Goal: Transaction & Acquisition: Purchase product/service

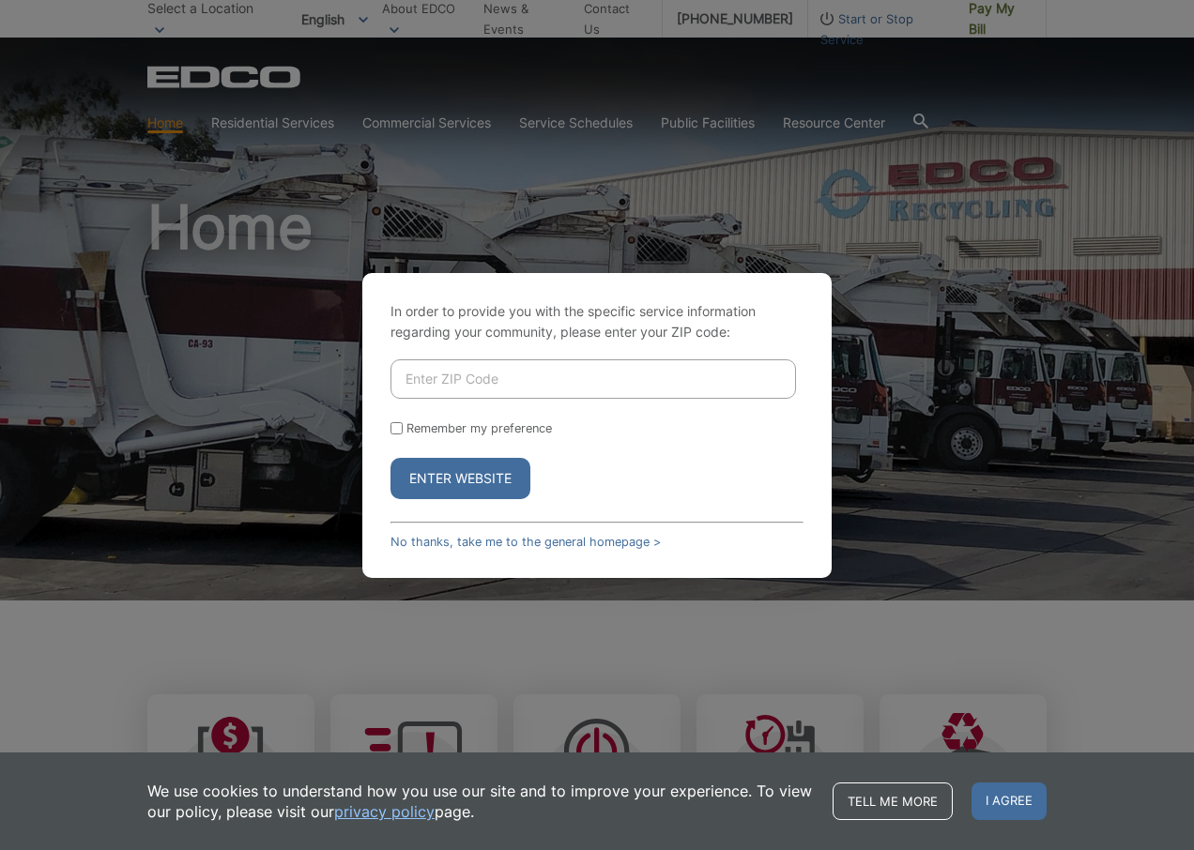
click at [504, 371] on input "Enter ZIP Code" at bounding box center [593, 379] width 406 height 39
type input "92078"
click at [462, 402] on button "Enter Website" at bounding box center [460, 478] width 140 height 41
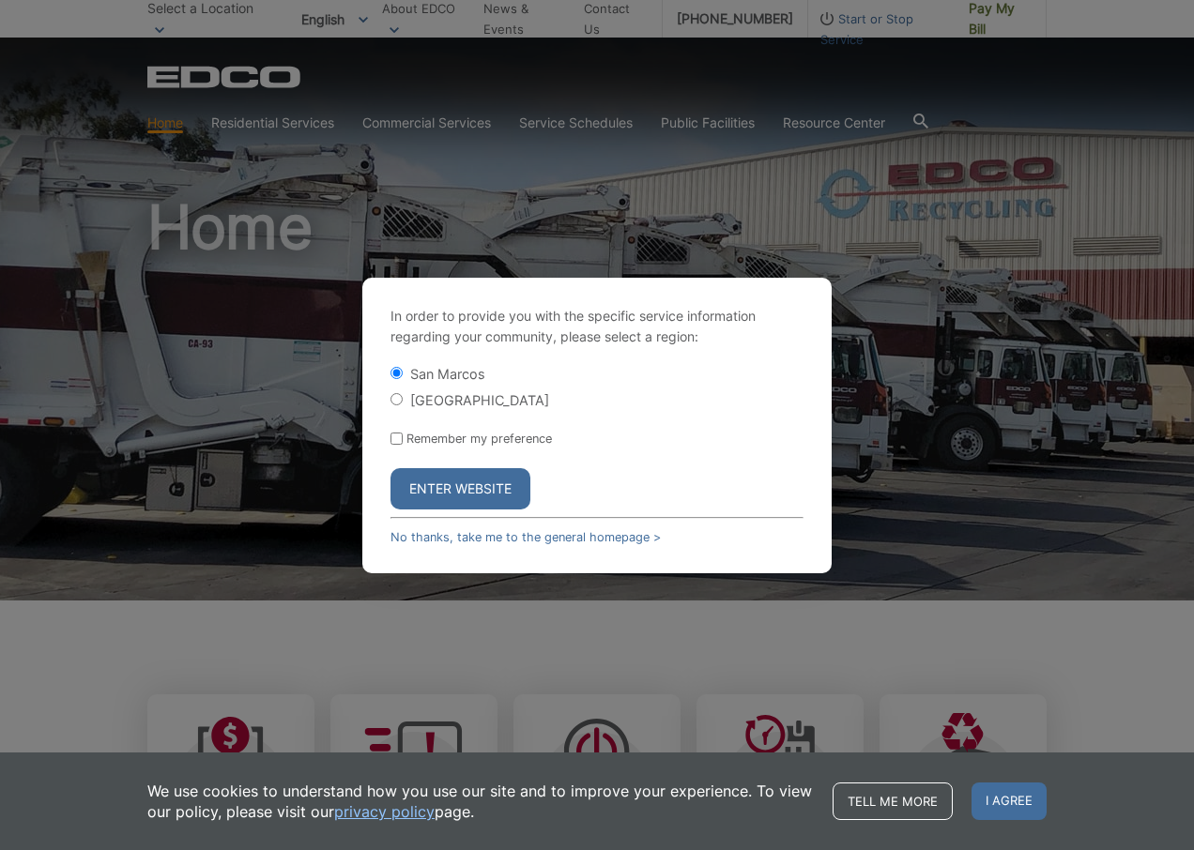
click at [437, 402] on button "Enter Website" at bounding box center [460, 488] width 140 height 41
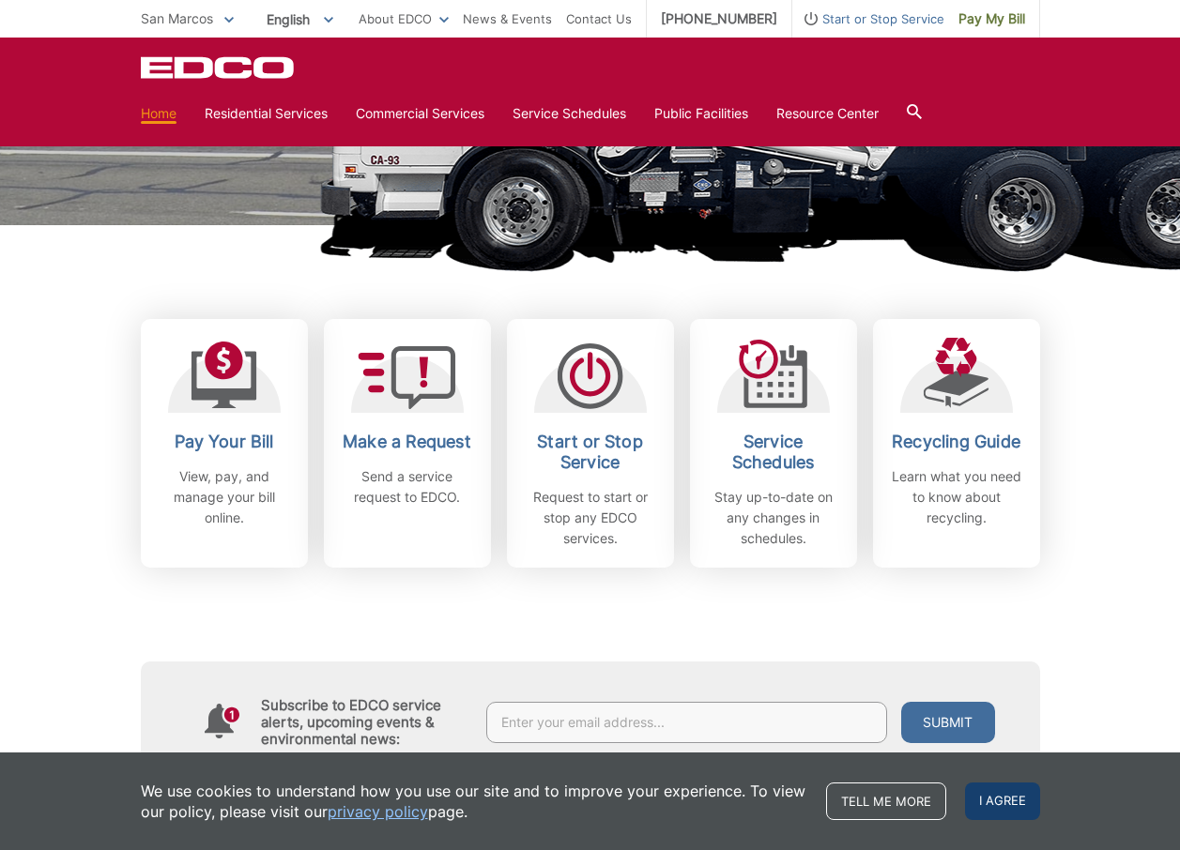
scroll to position [469, 0]
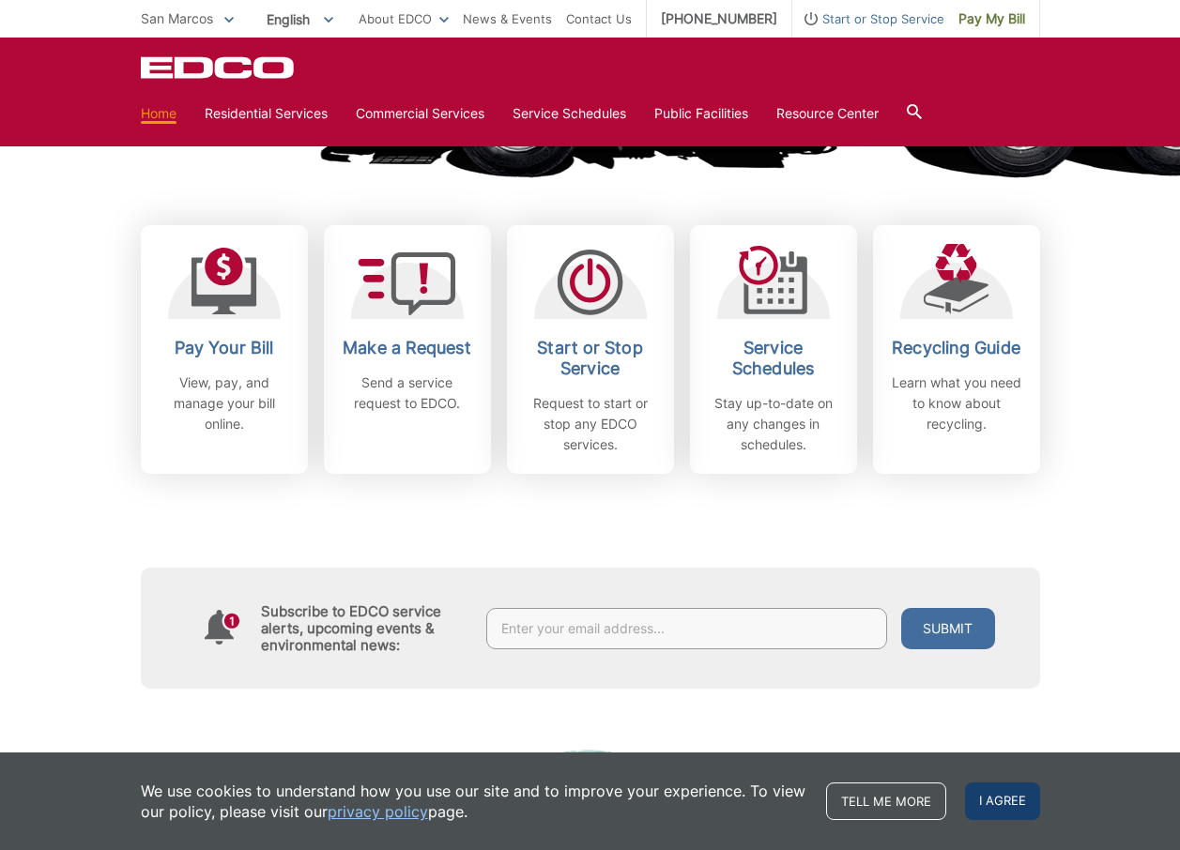
click at [1012, 804] on span "I agree" at bounding box center [1002, 802] width 75 height 38
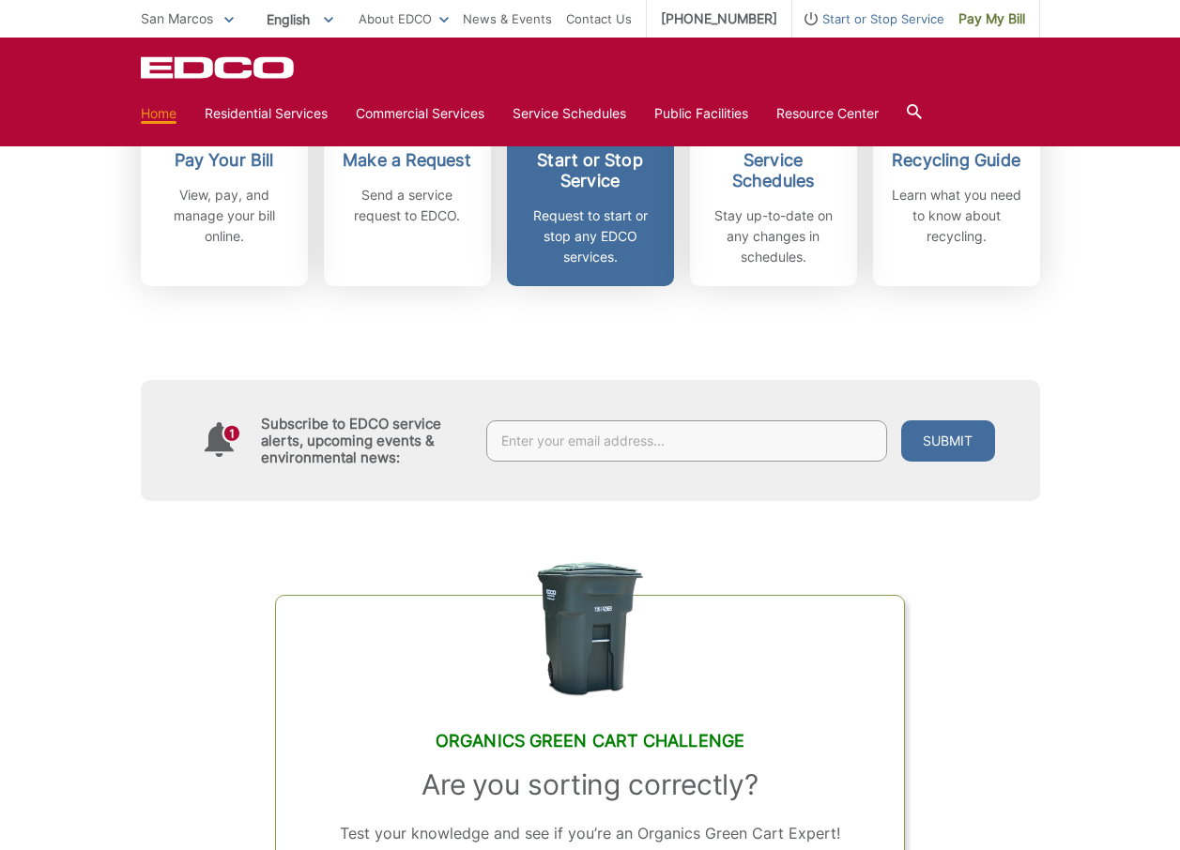
scroll to position [375, 0]
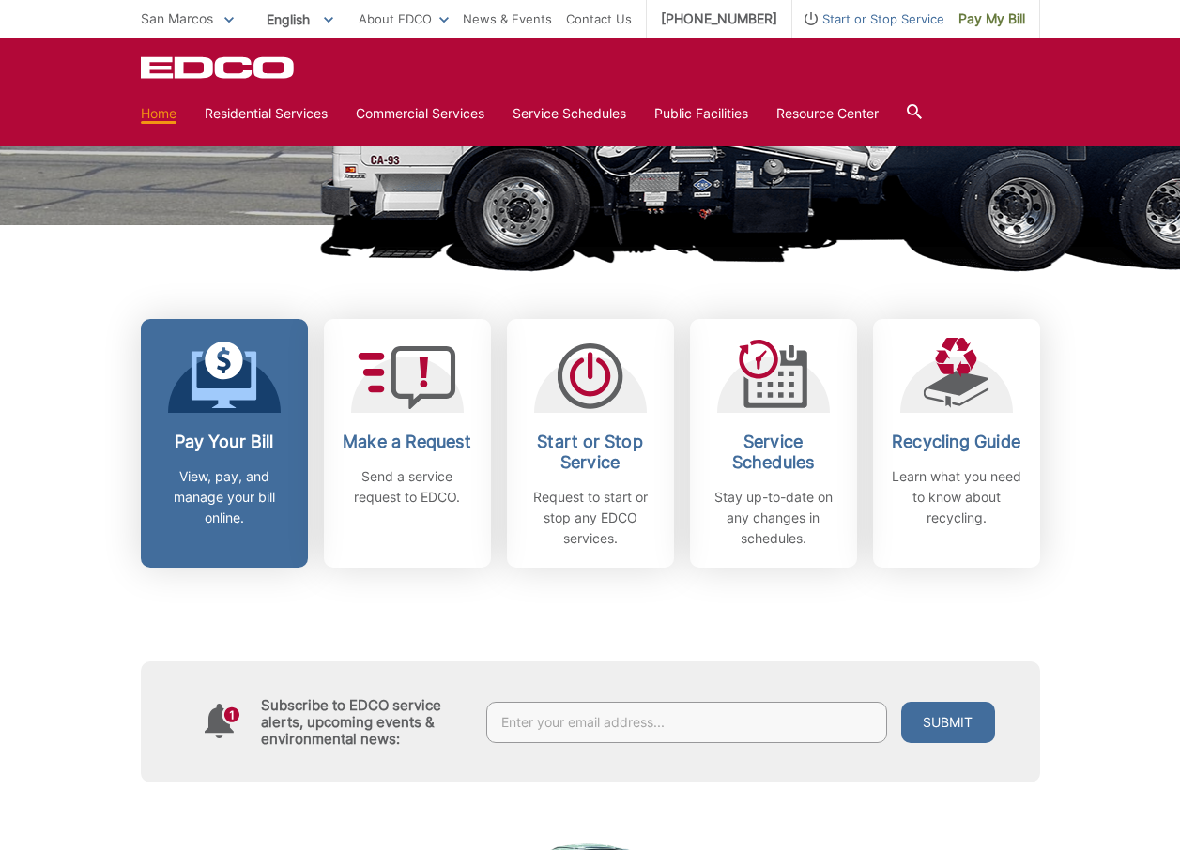
click at [262, 443] on h2 "Pay Your Bill" at bounding box center [224, 442] width 139 height 21
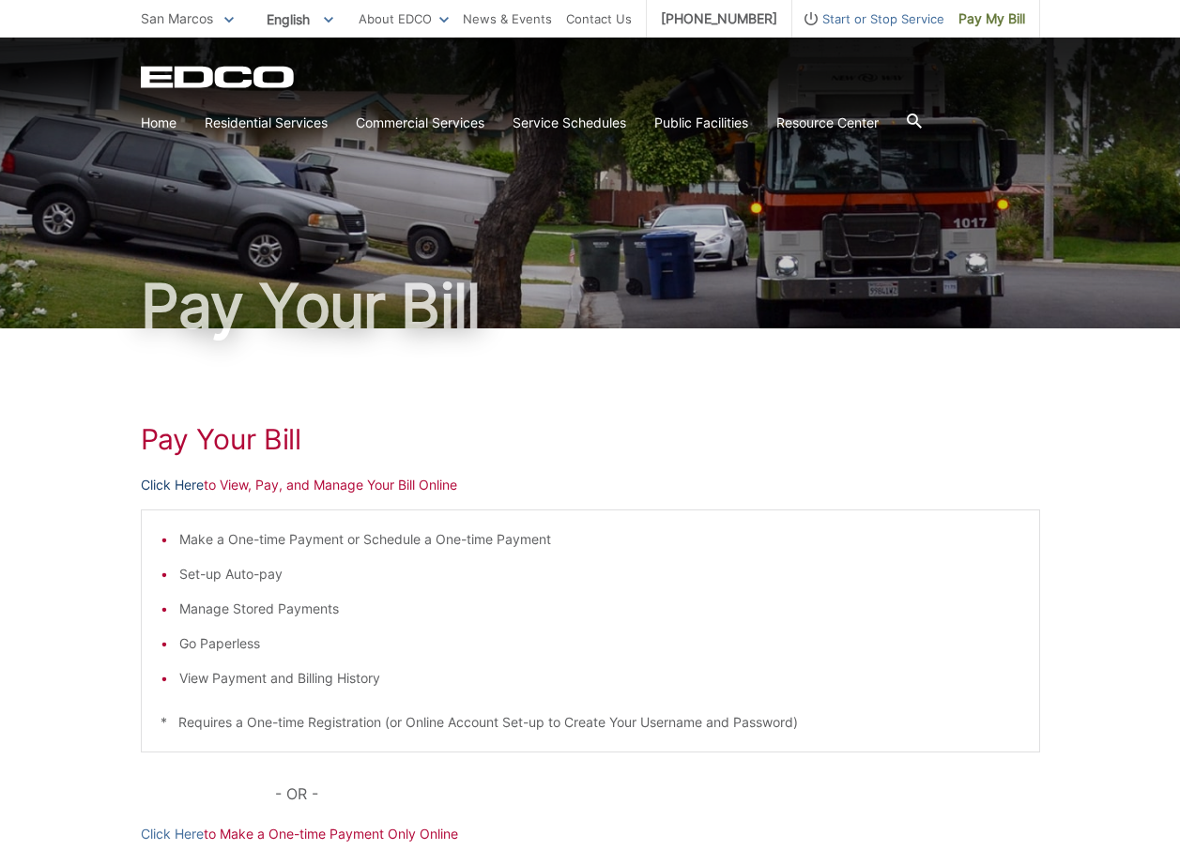
click at [188, 482] on link "Click Here" at bounding box center [172, 485] width 63 height 21
click at [904, 20] on span "Start or Stop Service" at bounding box center [868, 18] width 152 height 21
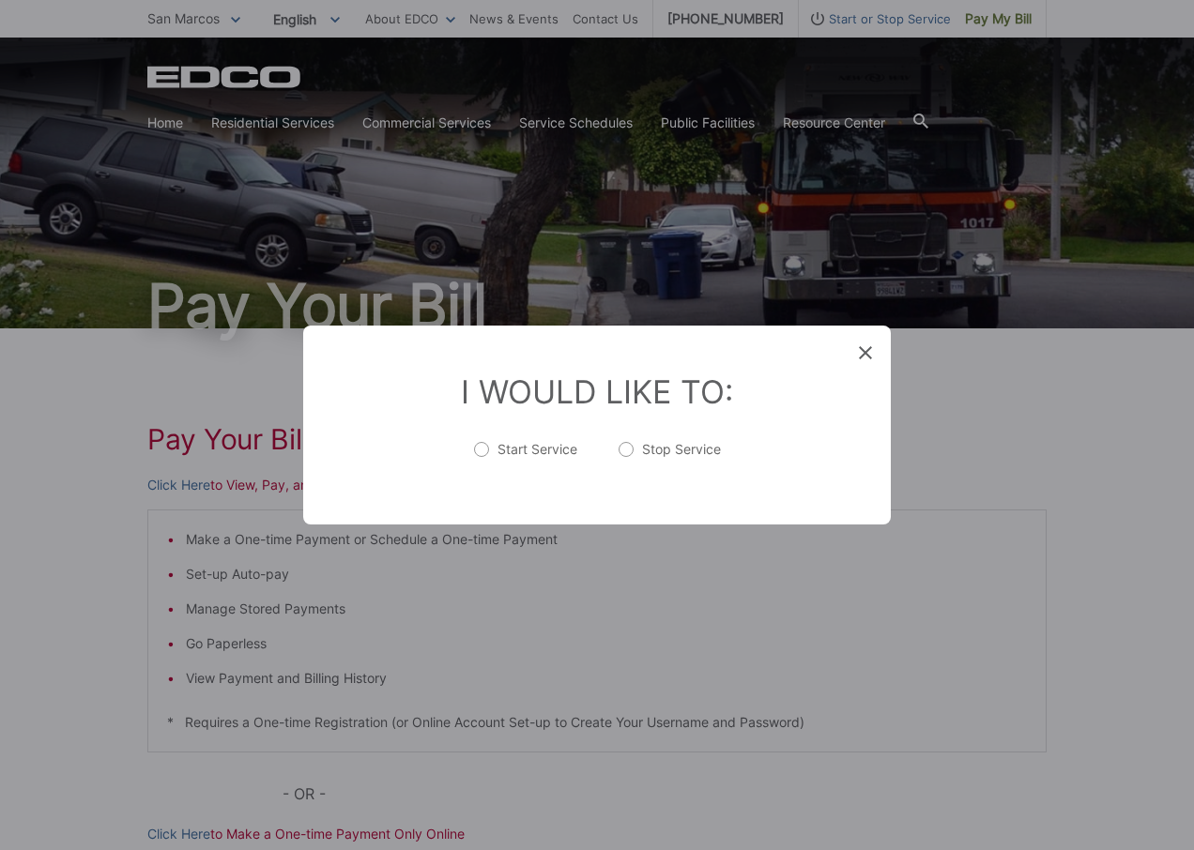
click at [621, 451] on label "Stop Service" at bounding box center [670, 459] width 102 height 38
radio input "true"
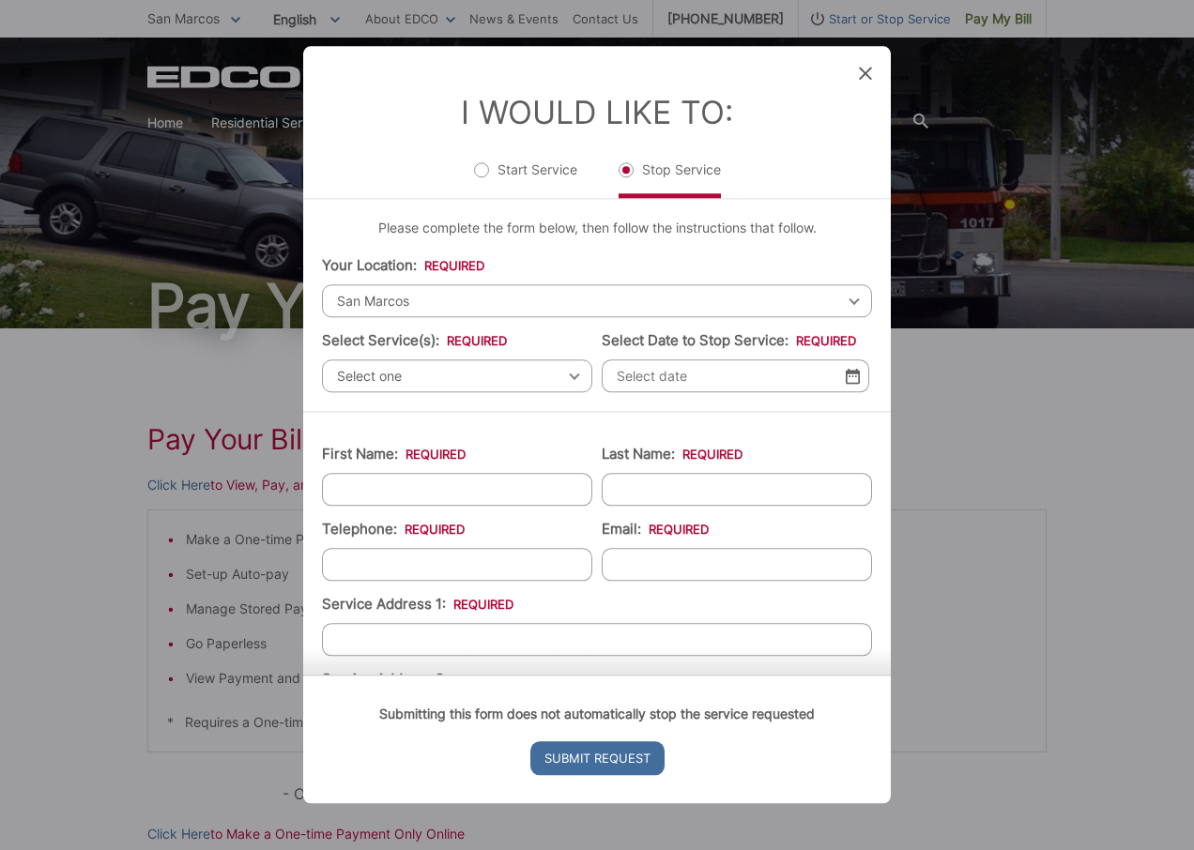
click at [865, 73] on icon at bounding box center [865, 73] width 13 height 13
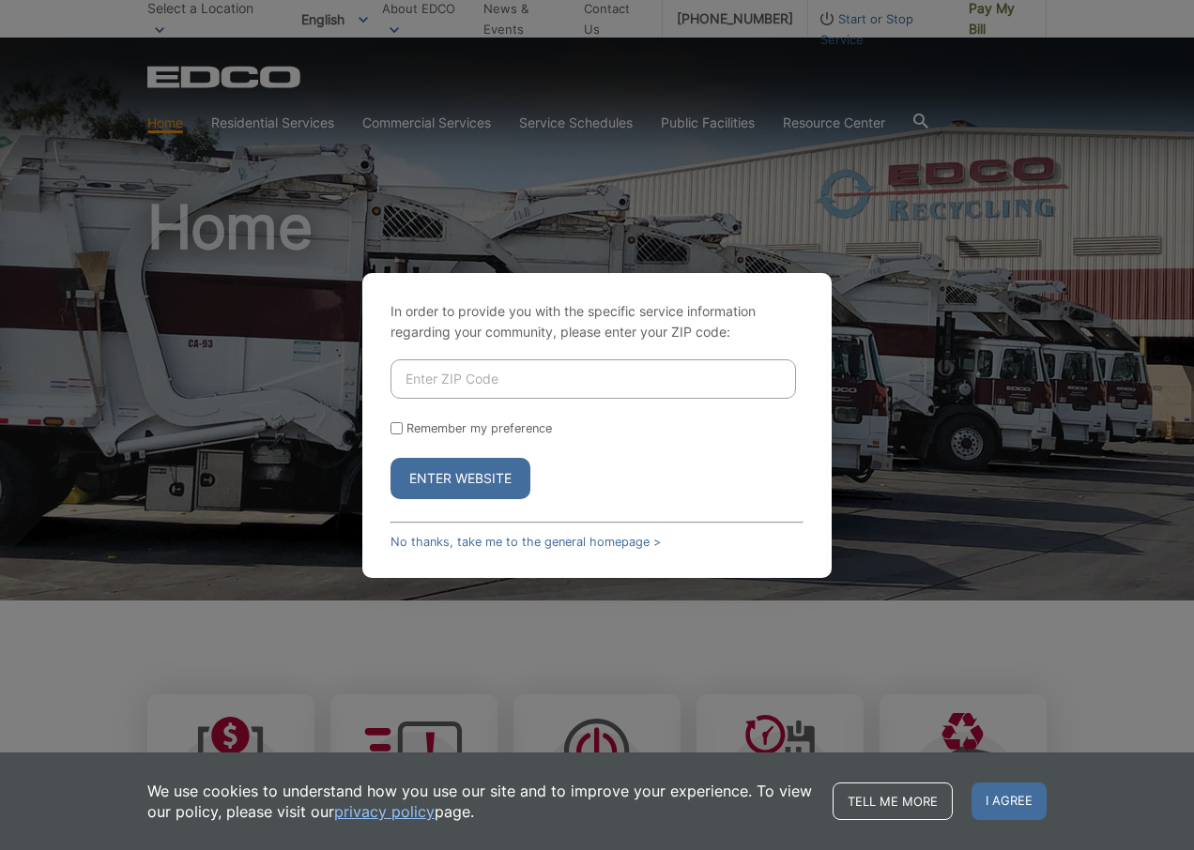
click at [464, 402] on button "Enter Website" at bounding box center [460, 478] width 140 height 41
click at [458, 402] on button "Enter Website" at bounding box center [460, 478] width 140 height 41
click at [617, 378] on input "Enter ZIP Code" at bounding box center [593, 379] width 406 height 39
type input "92078"
click at [481, 402] on button "Enter Website" at bounding box center [460, 478] width 140 height 41
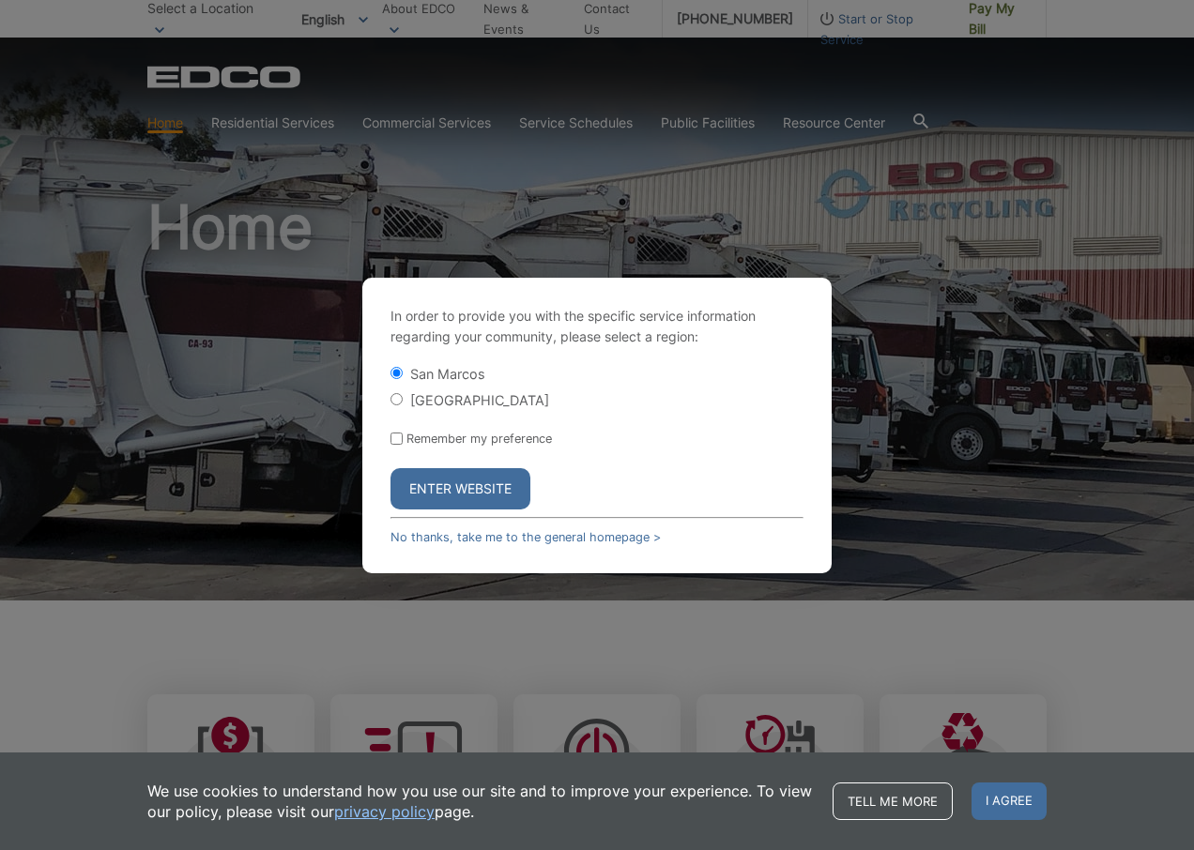
click at [458, 402] on button "Enter Website" at bounding box center [460, 488] width 140 height 41
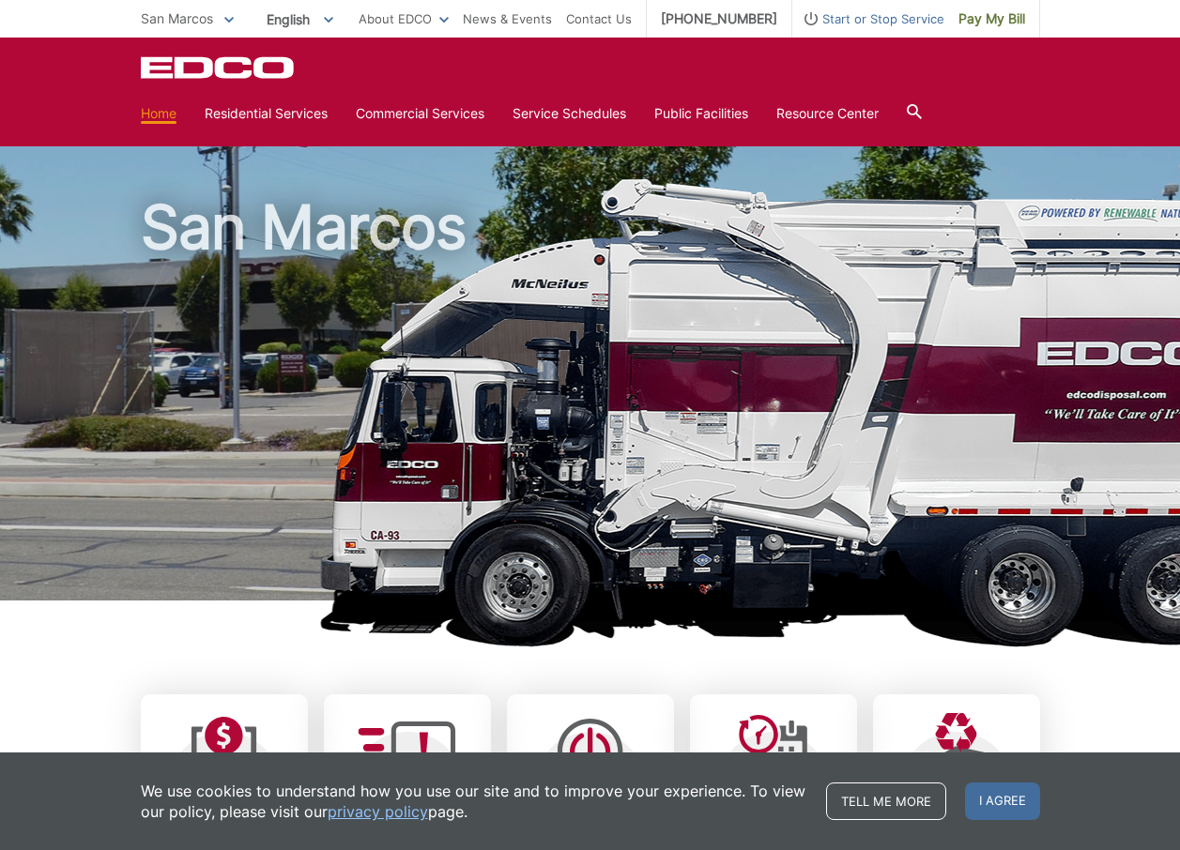
scroll to position [375, 0]
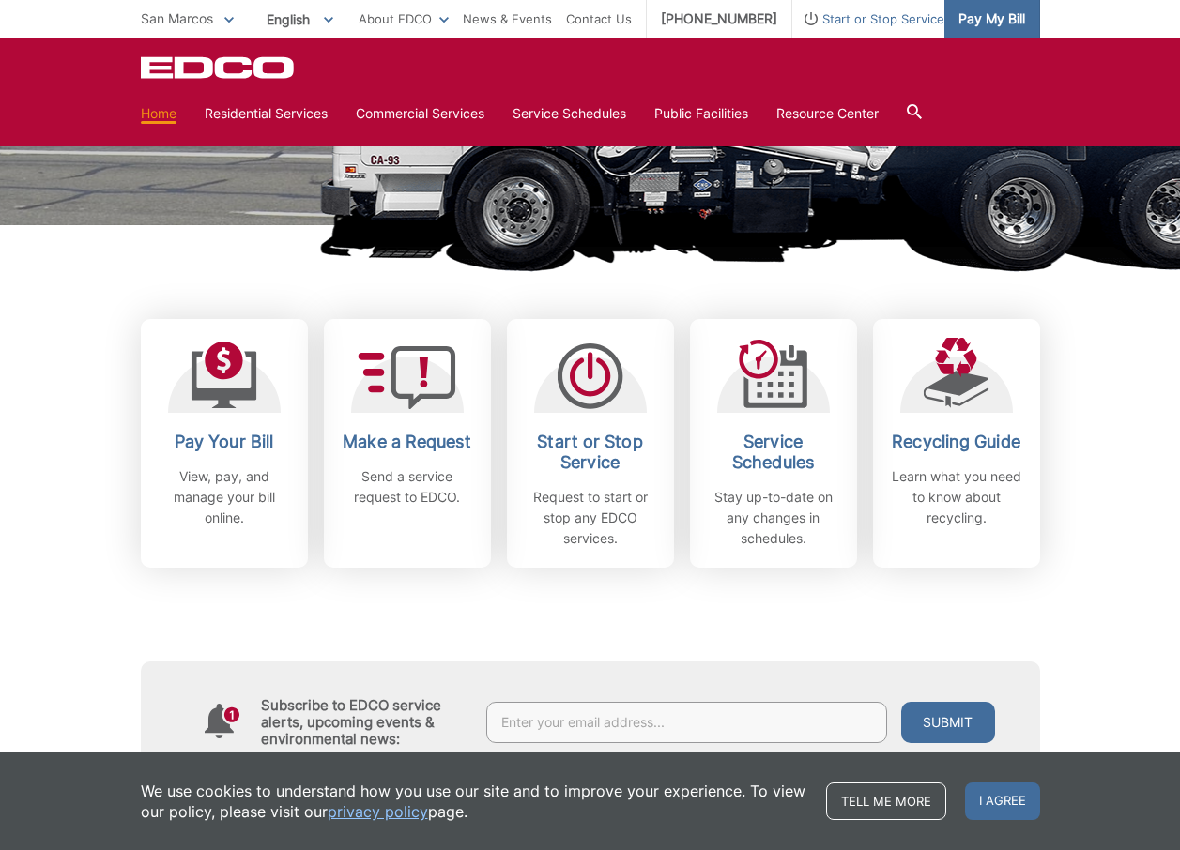
click at [995, 21] on span "Pay My Bill" at bounding box center [991, 18] width 67 height 21
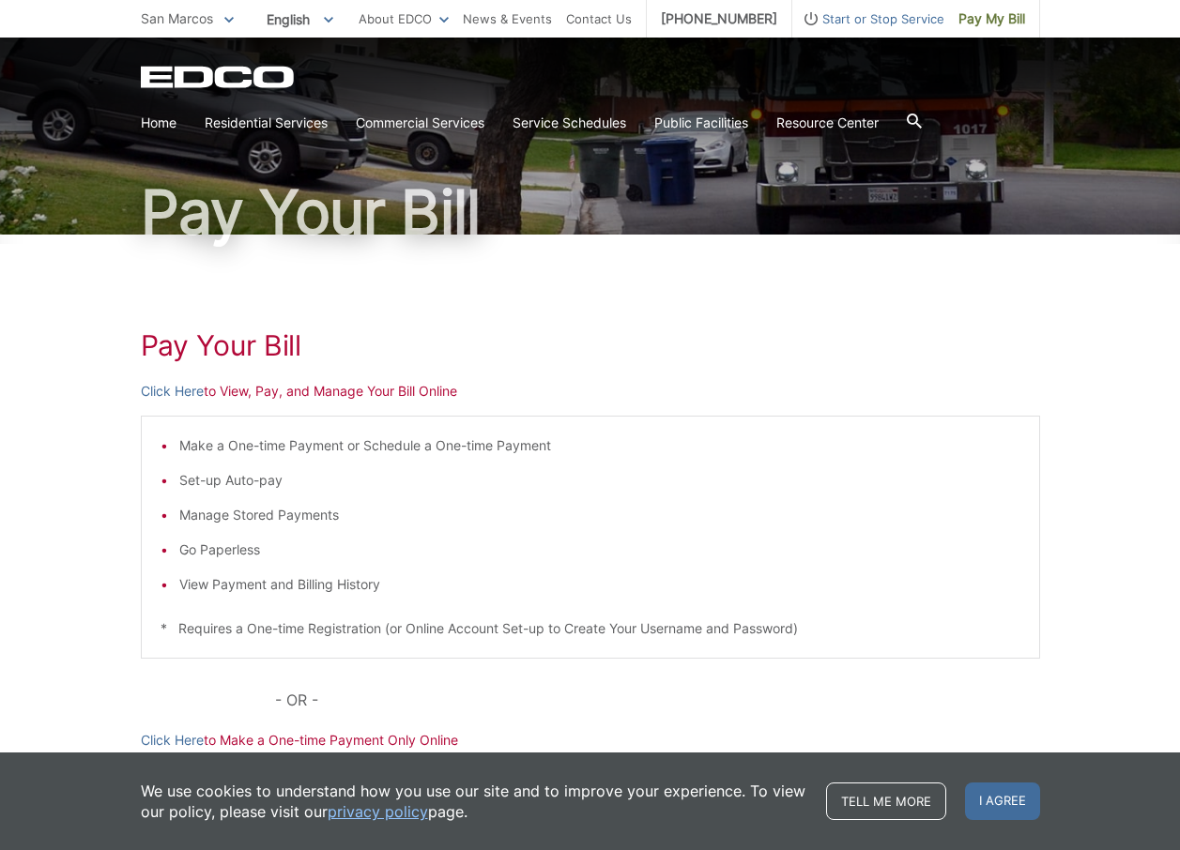
scroll to position [188, 0]
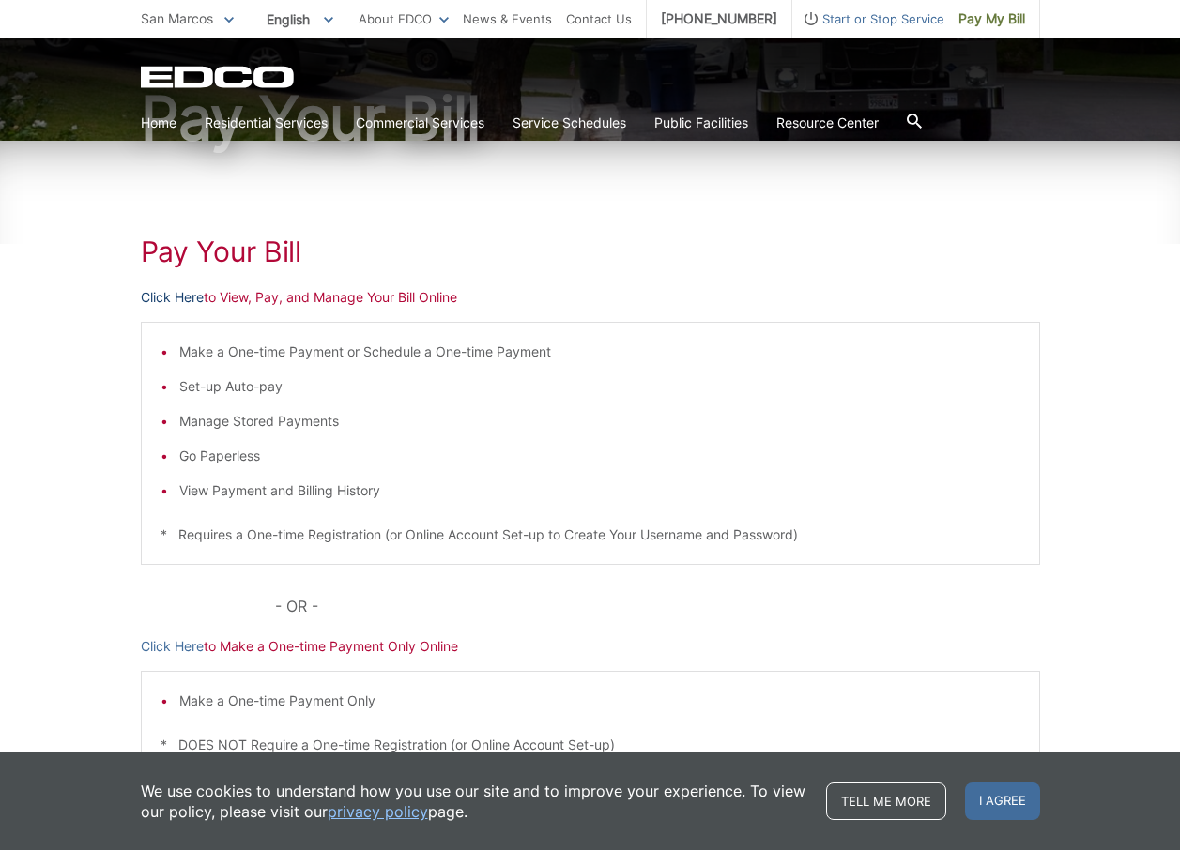
click at [189, 296] on link "Click Here" at bounding box center [172, 297] width 63 height 21
click at [167, 297] on link "Click Here" at bounding box center [172, 297] width 63 height 21
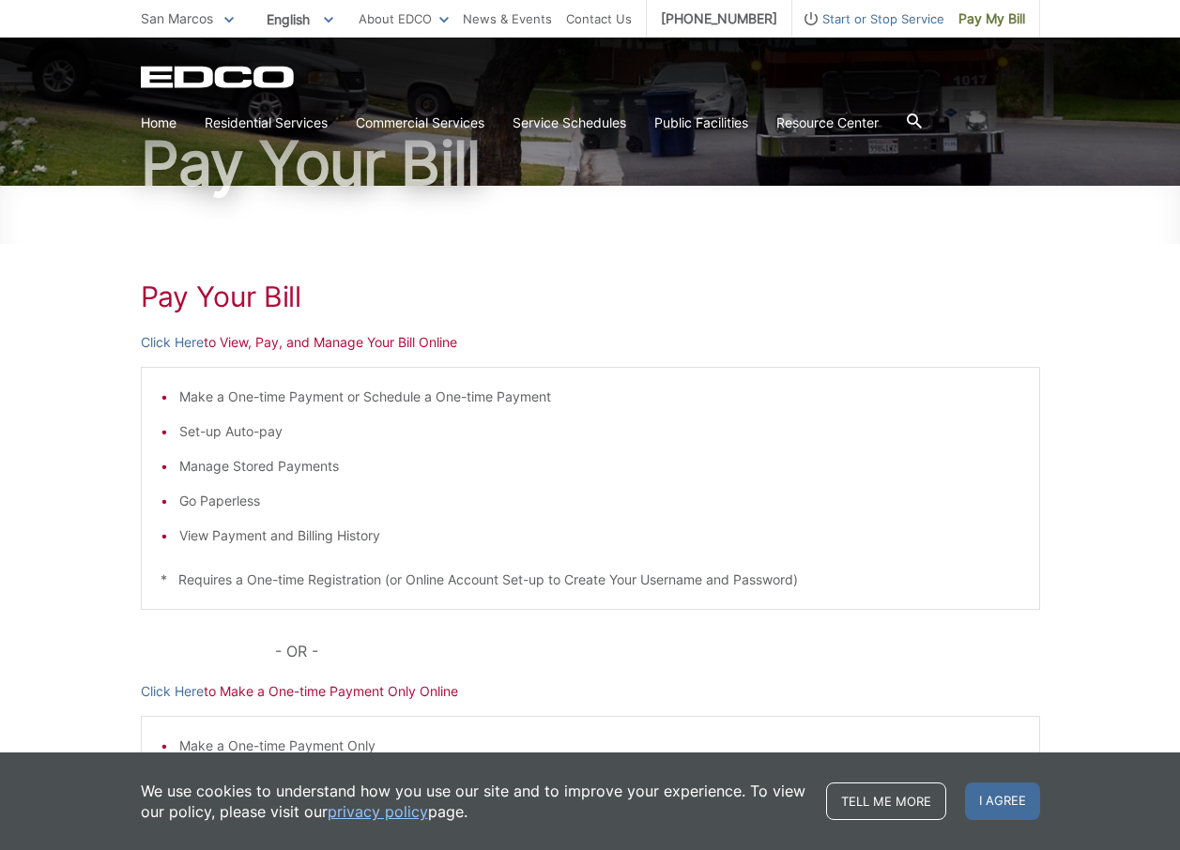
scroll to position [0, 0]
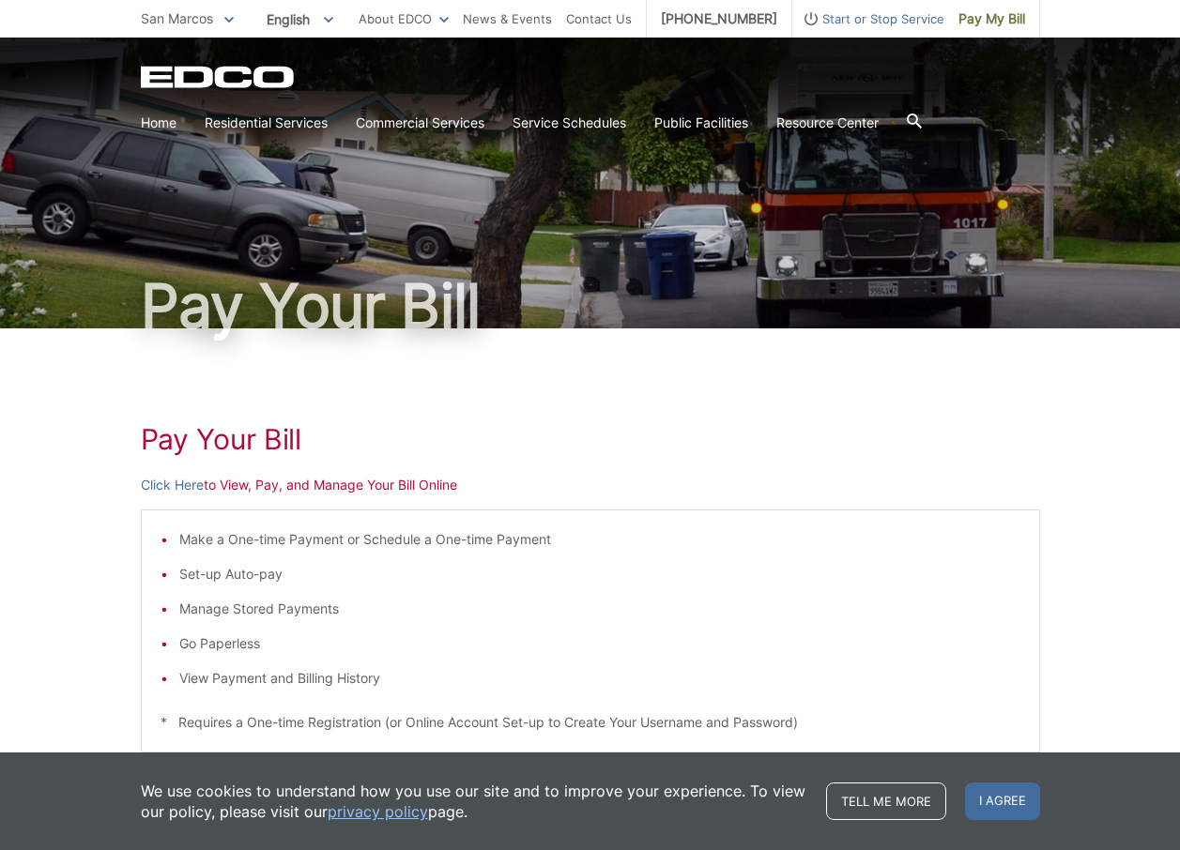
click at [180, 76] on icon "EDCD logo. Return to the homepage." at bounding box center [218, 78] width 155 height 22
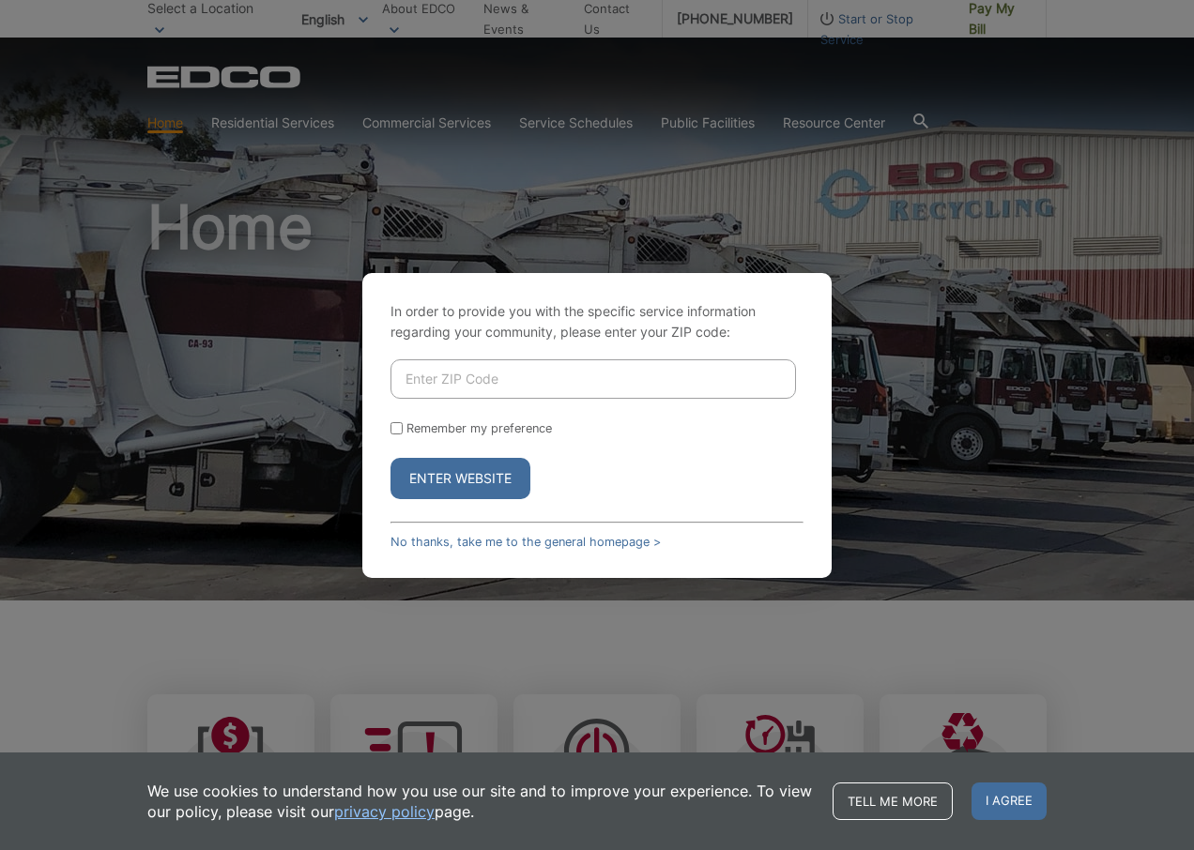
click at [467, 389] on input "Enter ZIP Code" at bounding box center [593, 379] width 406 height 39
type input "92078"
click at [467, 473] on button "Enter Website" at bounding box center [460, 478] width 140 height 41
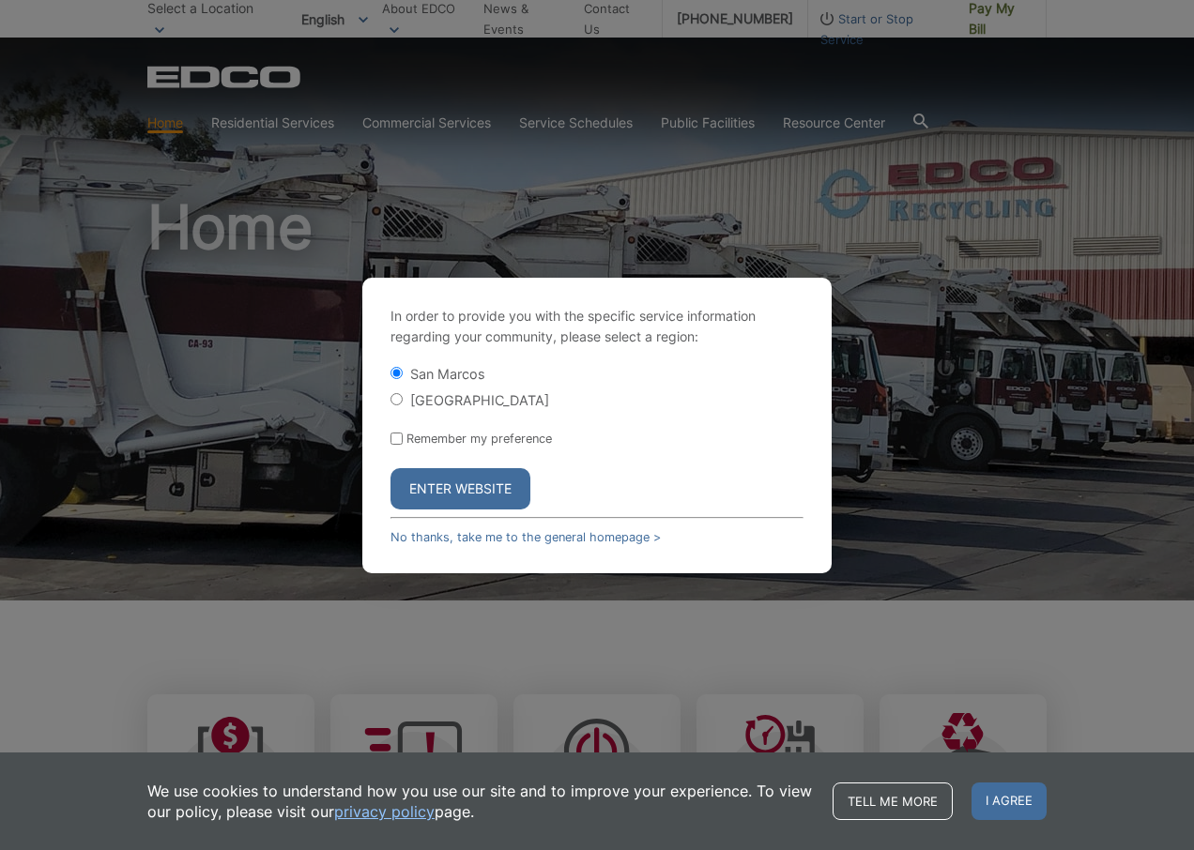
drag, startPoint x: 437, startPoint y: 482, endPoint x: 634, endPoint y: 524, distance: 200.7
click at [438, 482] on button "Enter Website" at bounding box center [460, 488] width 140 height 41
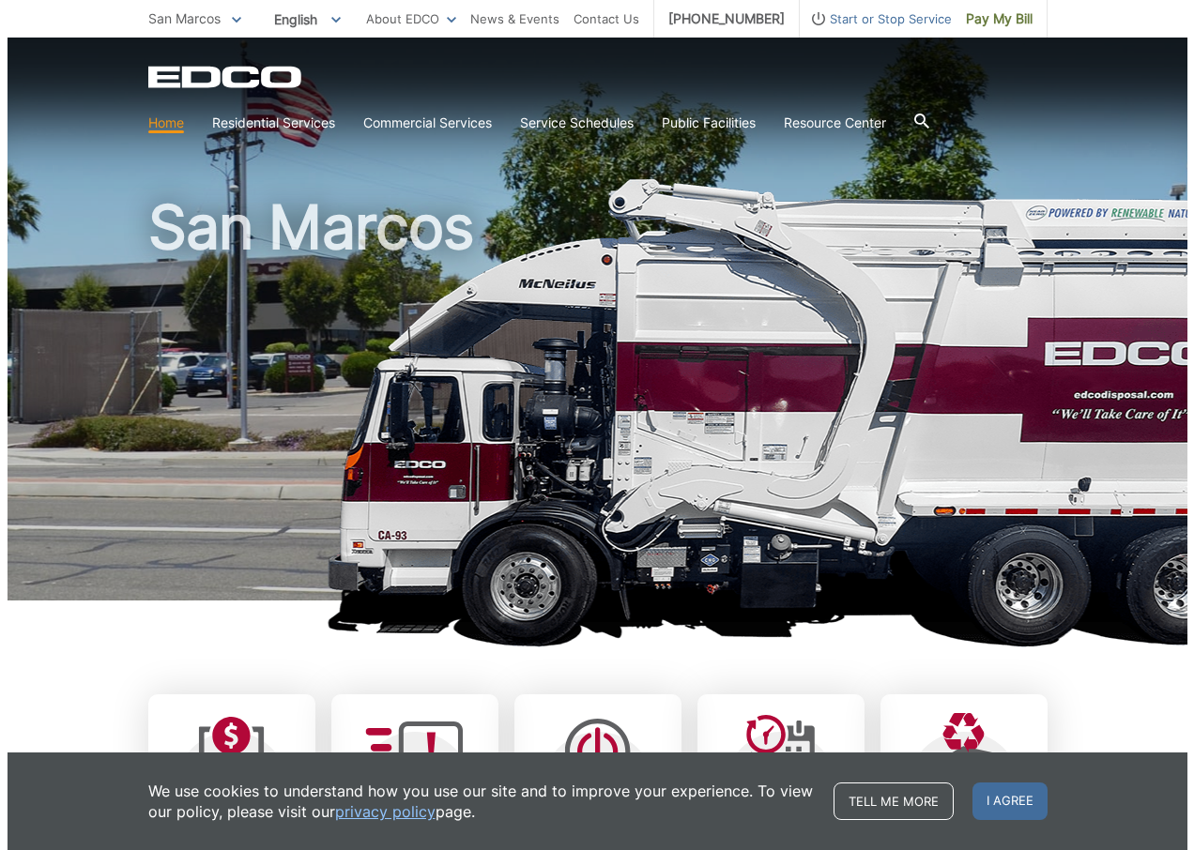
scroll to position [282, 0]
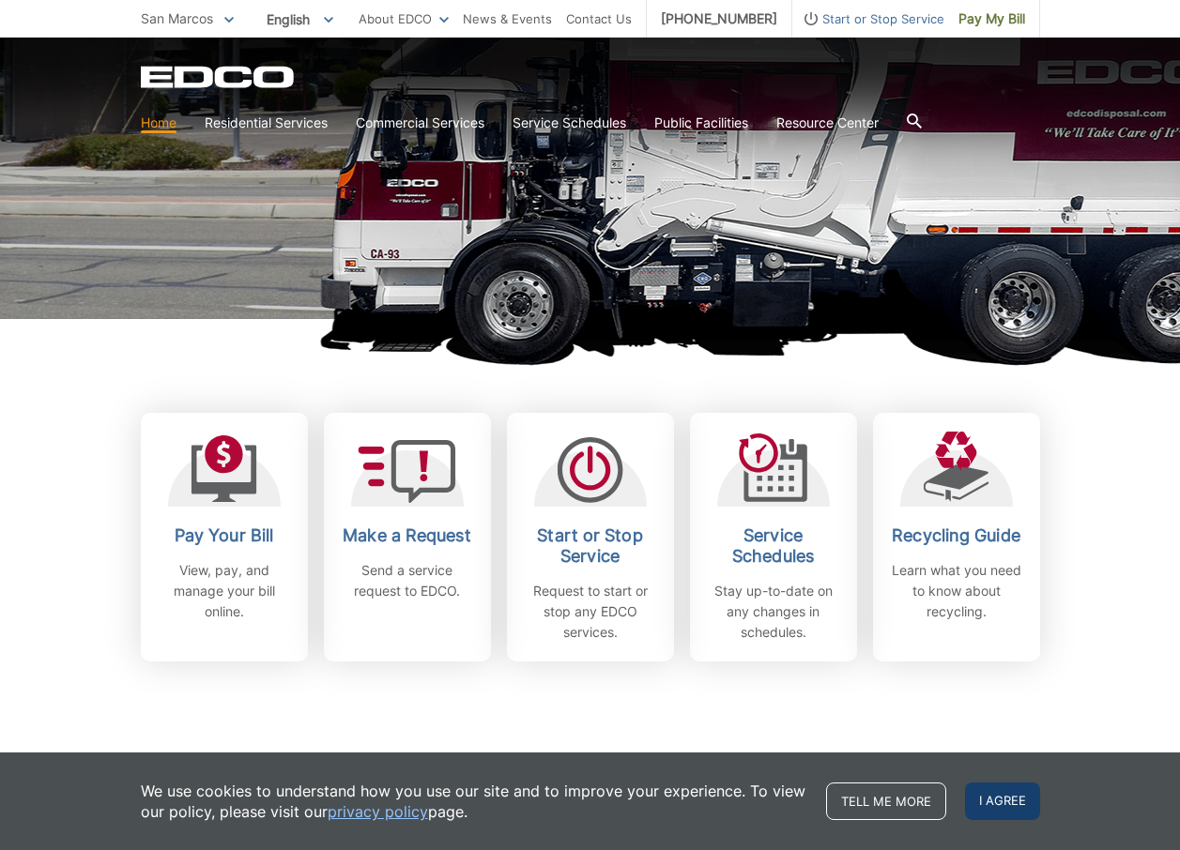
drag, startPoint x: 975, startPoint y: 799, endPoint x: 975, endPoint y: 761, distance: 37.5
click at [976, 796] on span "I agree" at bounding box center [1002, 802] width 75 height 38
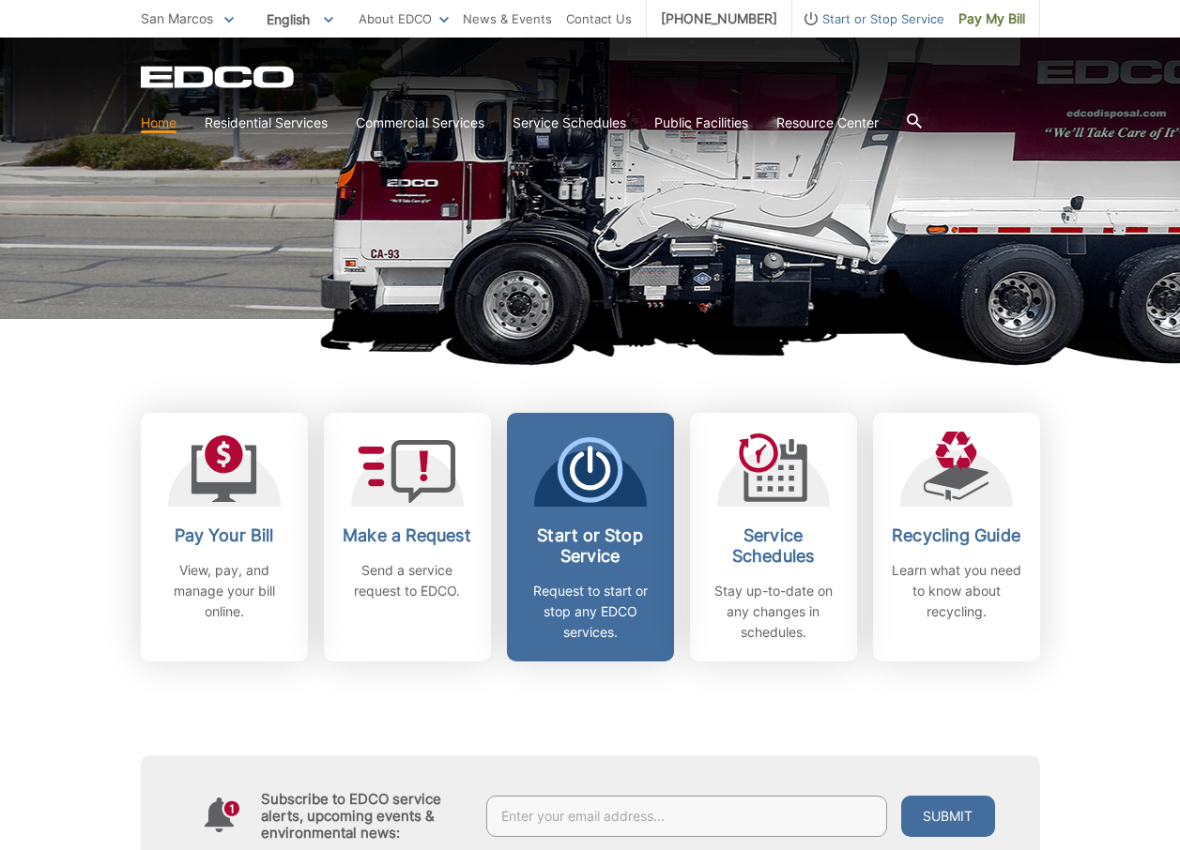
click at [586, 552] on h2 "Start or Stop Service" at bounding box center [590, 546] width 139 height 41
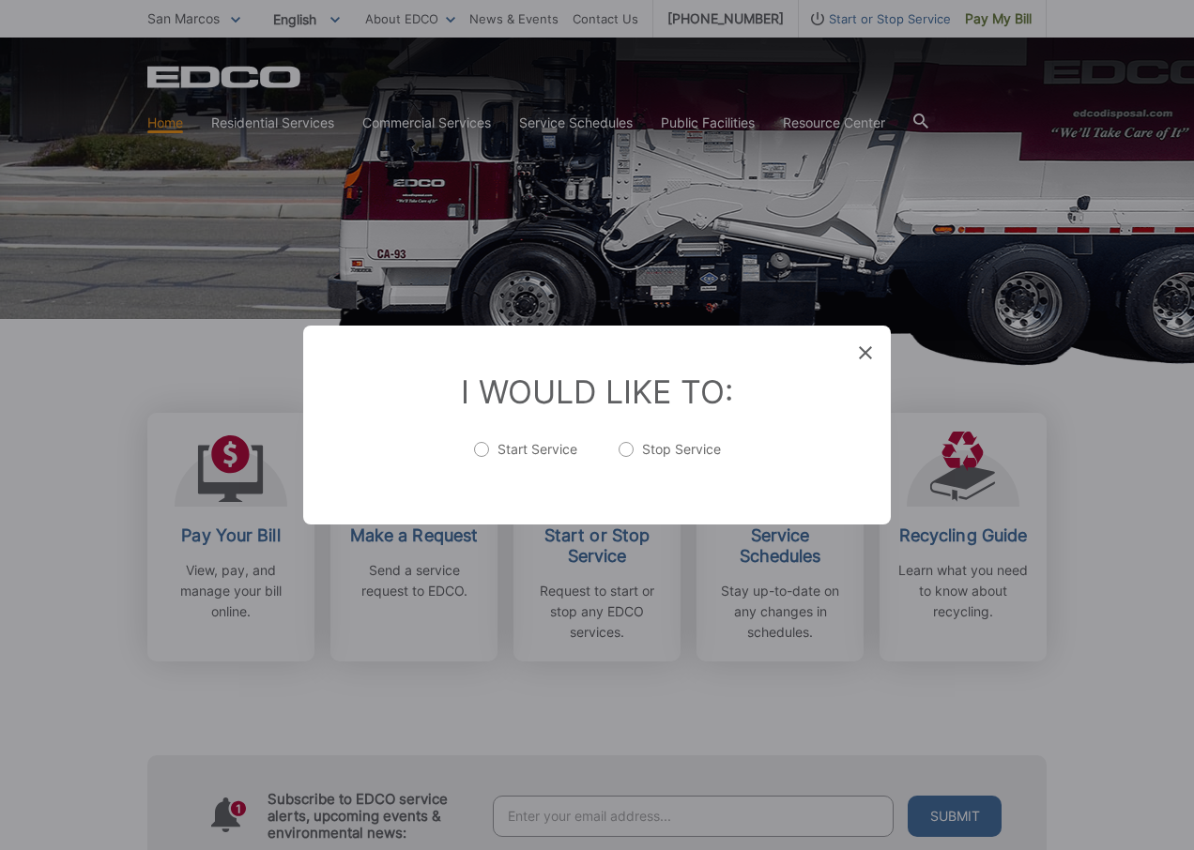
click at [623, 452] on label "Stop Service" at bounding box center [670, 459] width 102 height 38
radio input "true"
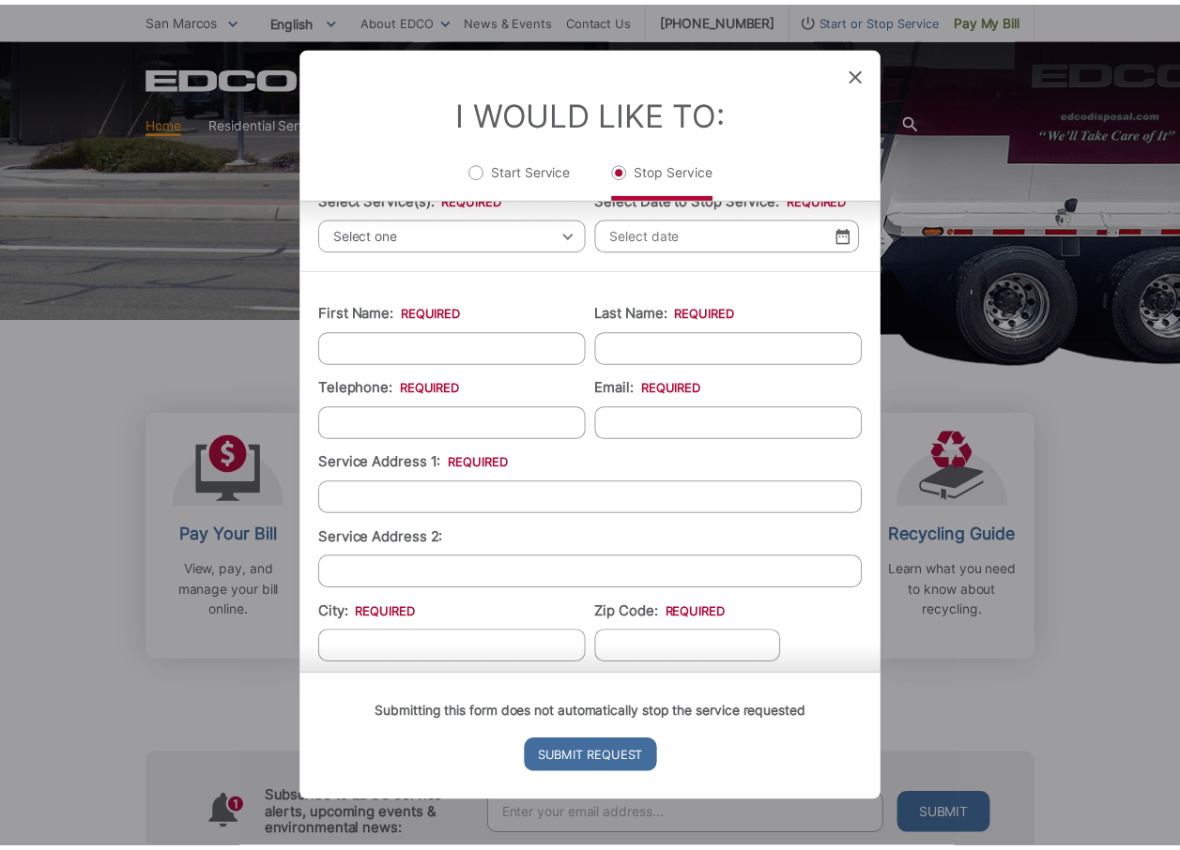
scroll to position [48, 0]
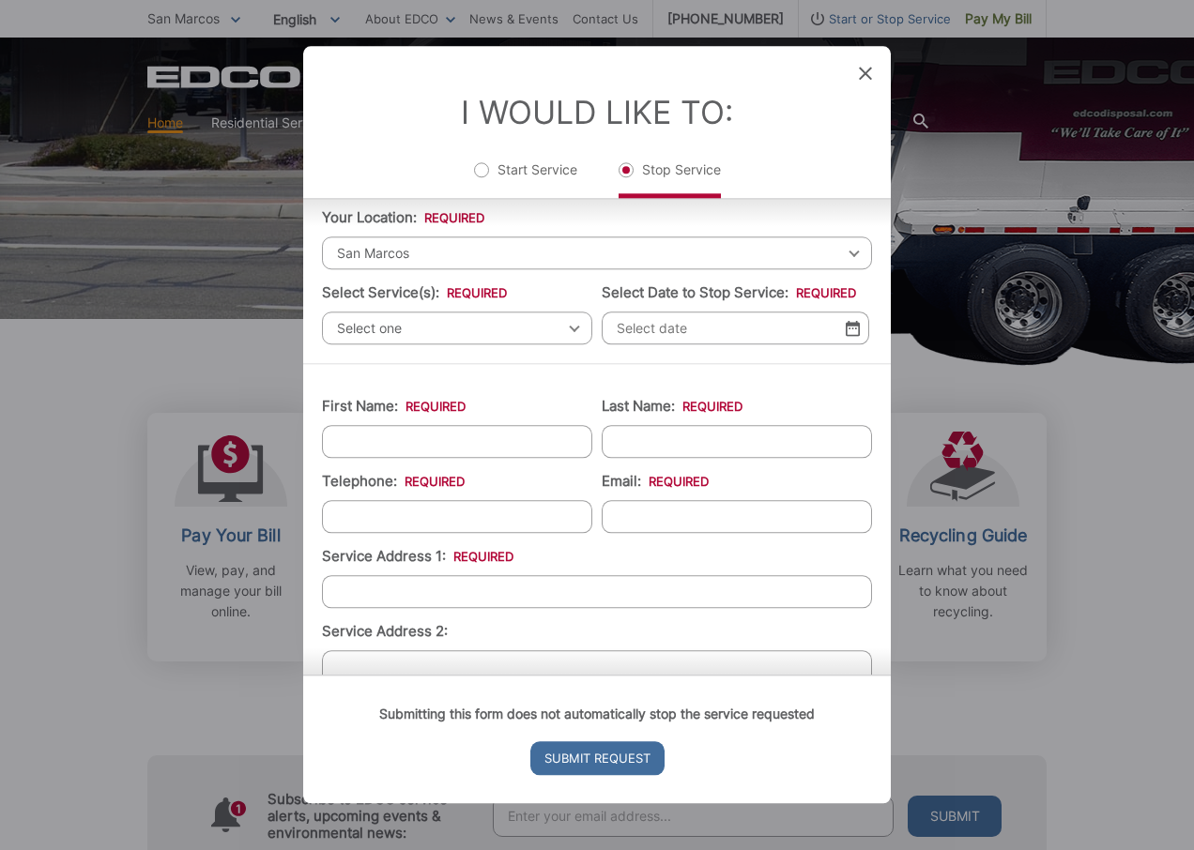
click at [861, 75] on icon at bounding box center [865, 73] width 13 height 13
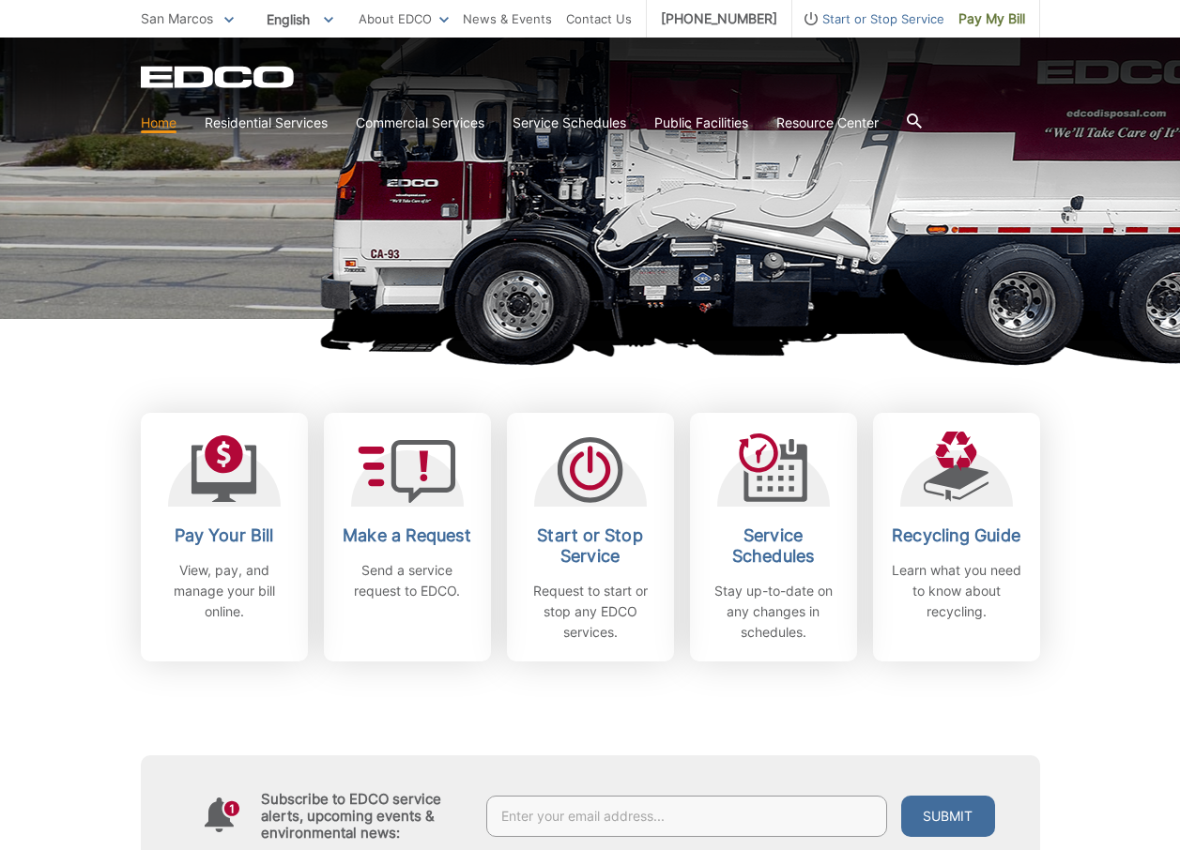
scroll to position [0, 0]
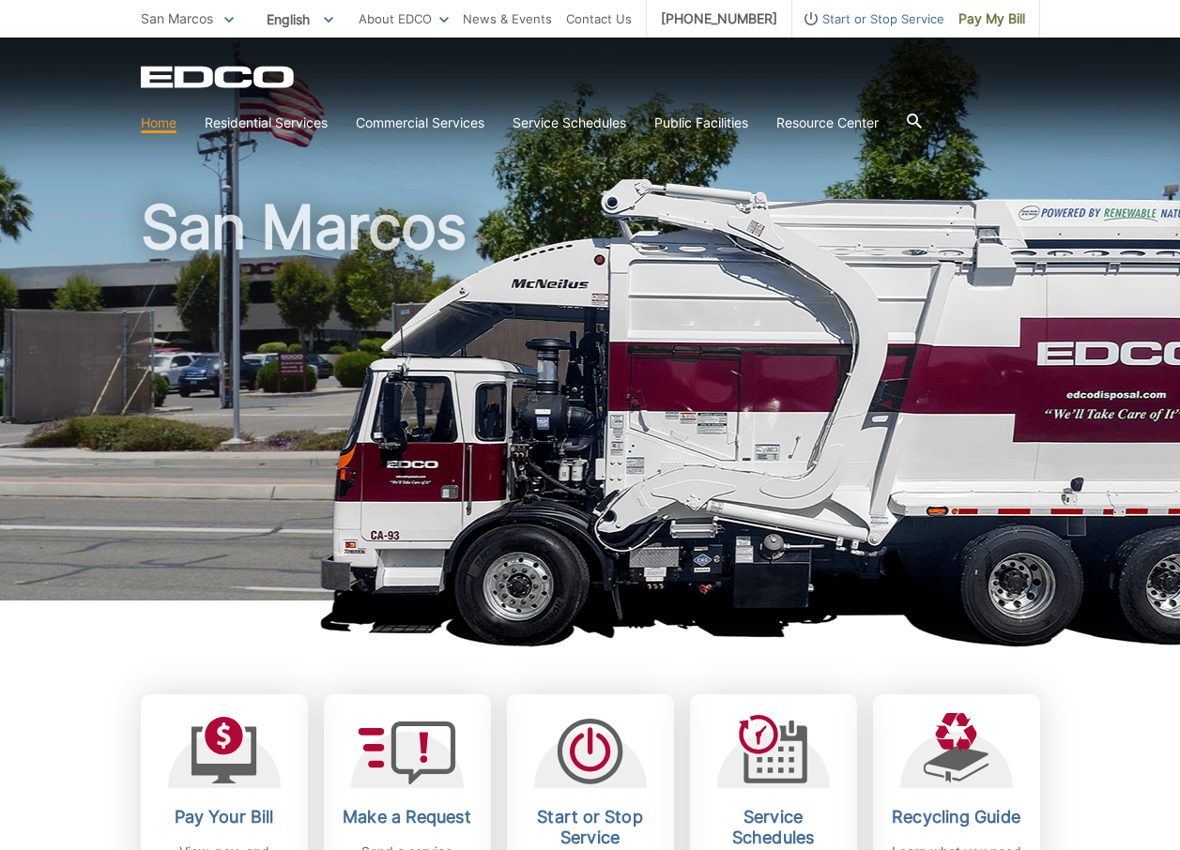
click at [216, 76] on icon "EDCD logo. Return to the homepage." at bounding box center [218, 78] width 155 height 22
drag, startPoint x: 877, startPoint y: 21, endPoint x: 969, endPoint y: 141, distance: 151.3
click at [878, 21] on span "Start or Stop Service" at bounding box center [868, 18] width 152 height 21
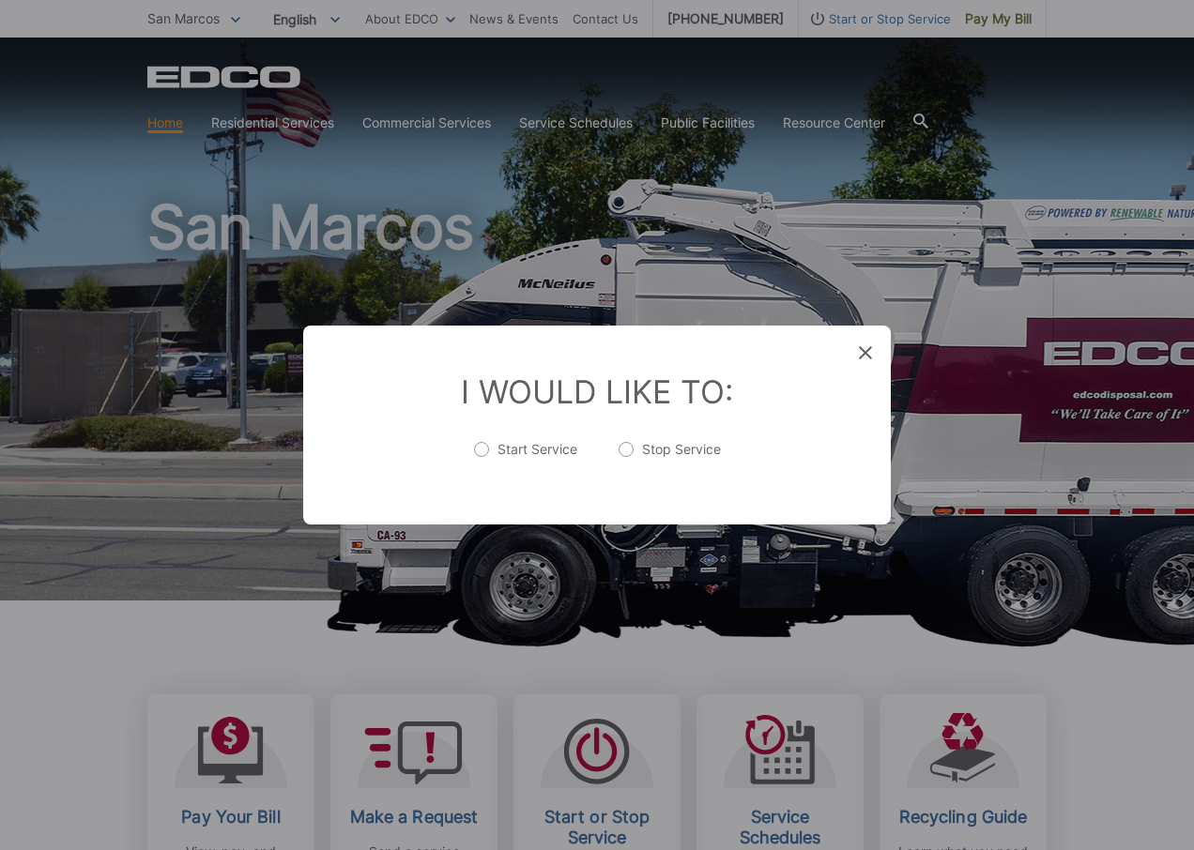
click at [860, 344] on span at bounding box center [865, 353] width 13 height 19
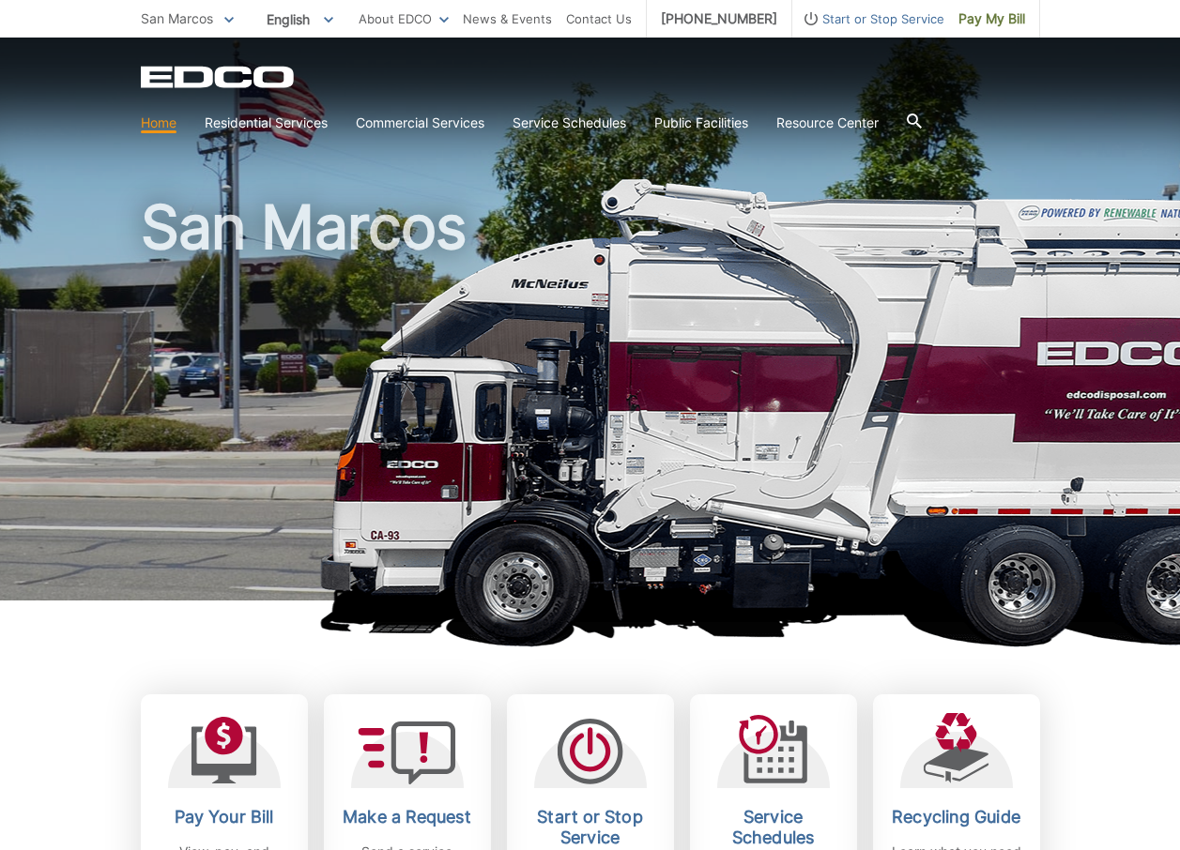
click at [168, 124] on link "Home" at bounding box center [159, 123] width 36 height 21
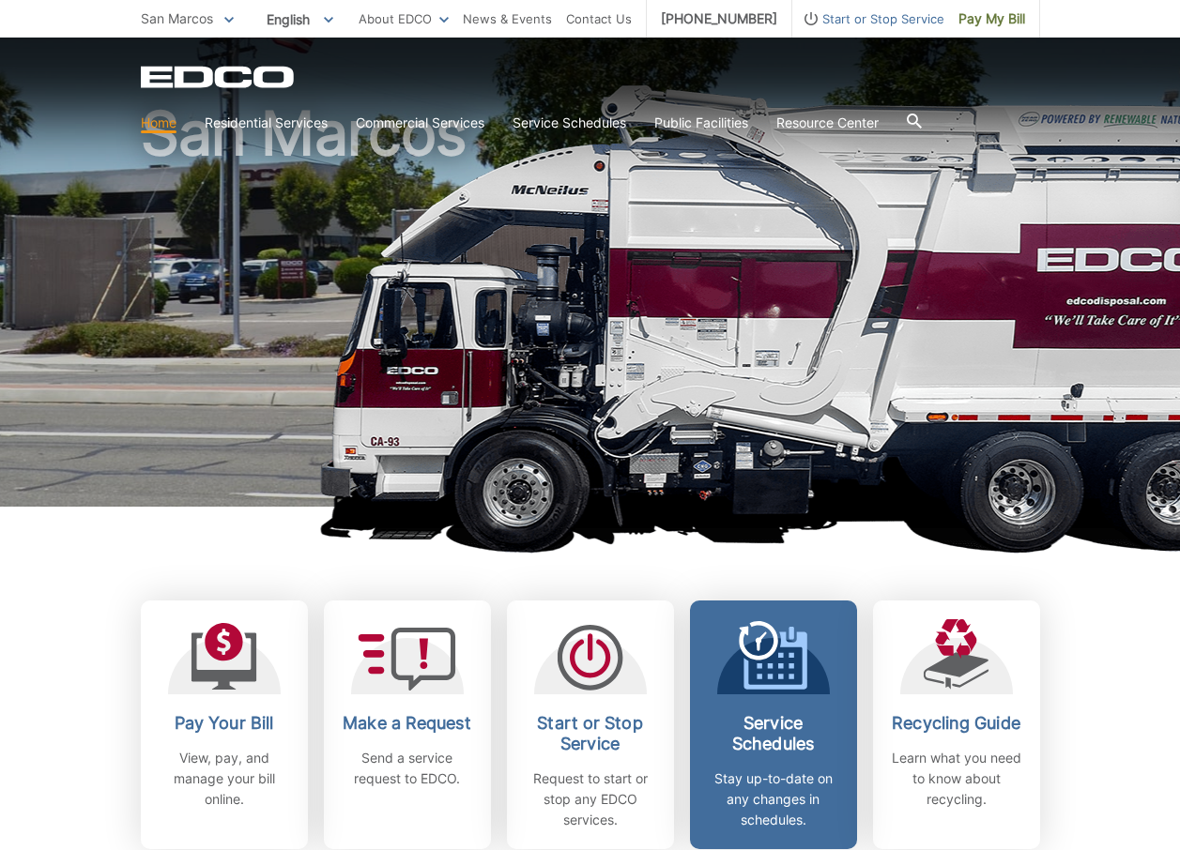
scroll to position [375, 0]
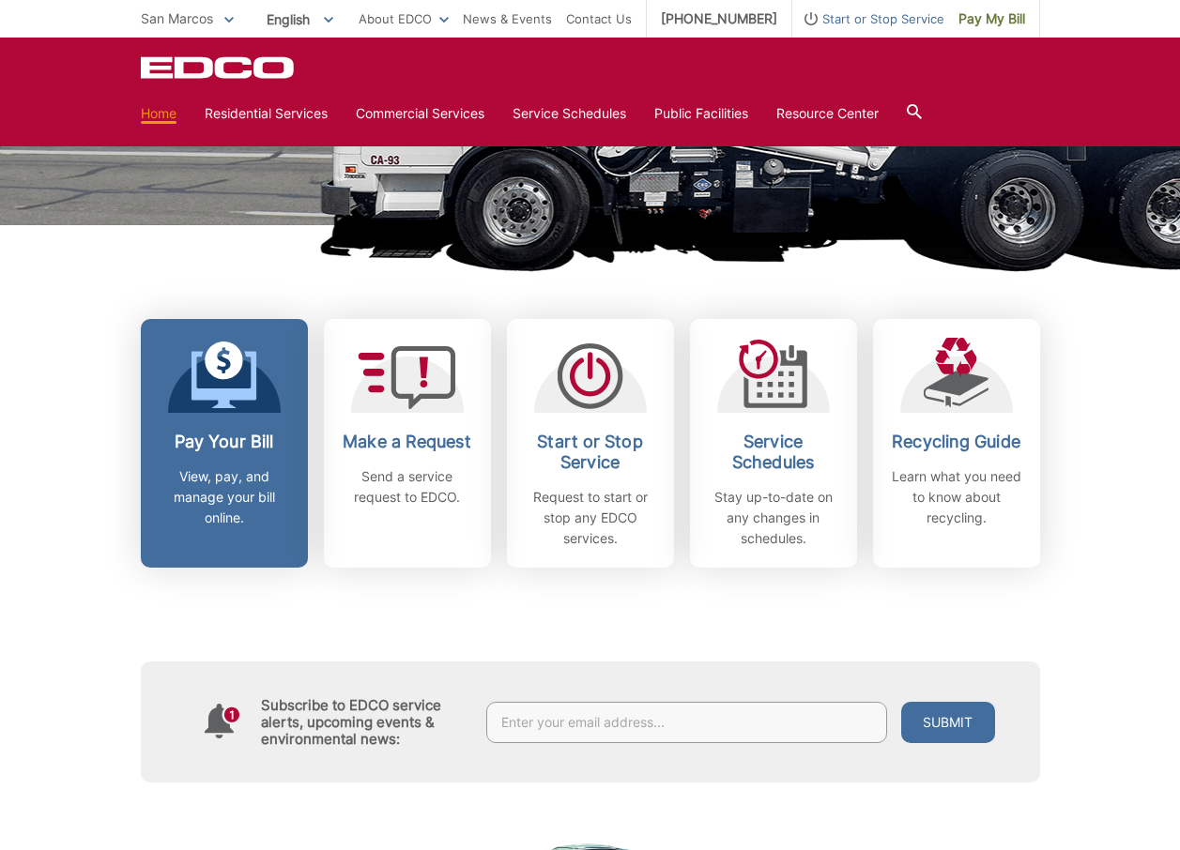
click at [215, 446] on h2 "Pay Your Bill" at bounding box center [224, 442] width 139 height 21
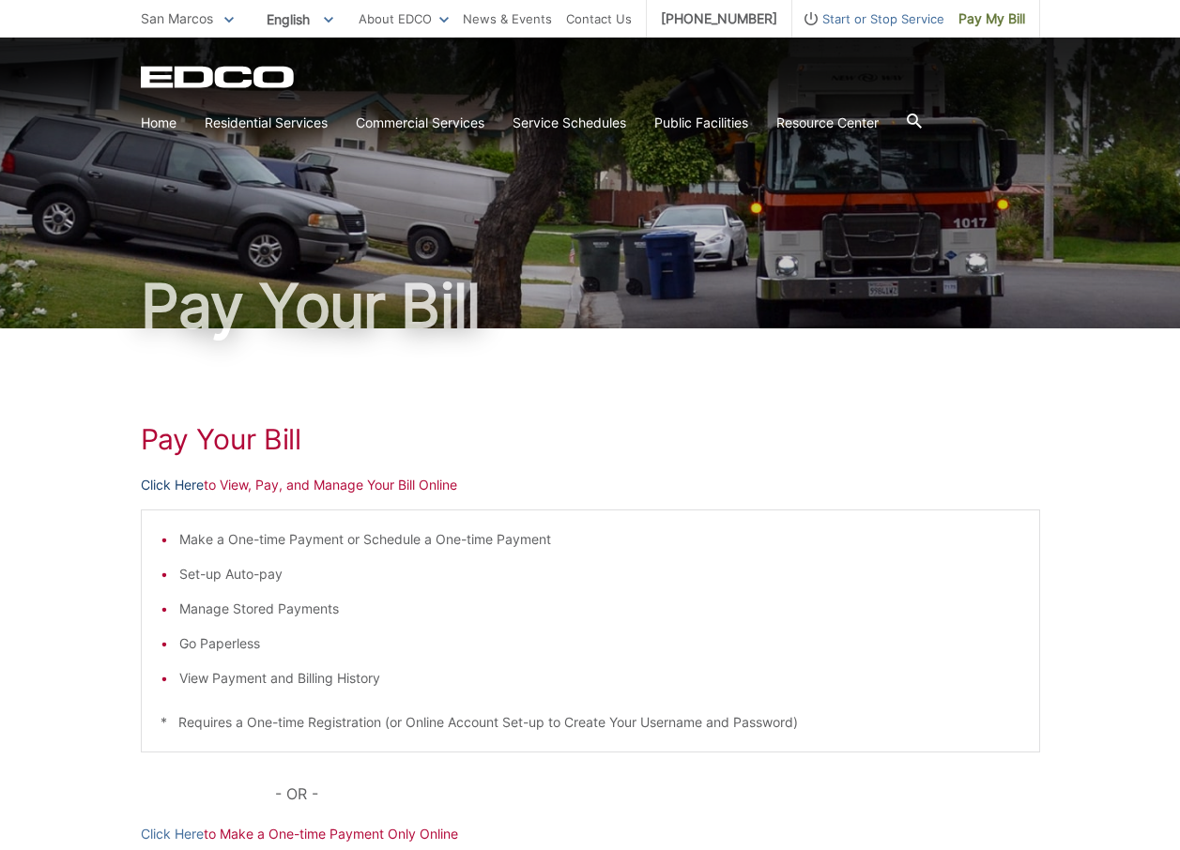
click at [165, 485] on link "Click Here" at bounding box center [172, 485] width 63 height 21
click at [194, 78] on icon "EDCO Logo" at bounding box center [219, 77] width 156 height 23
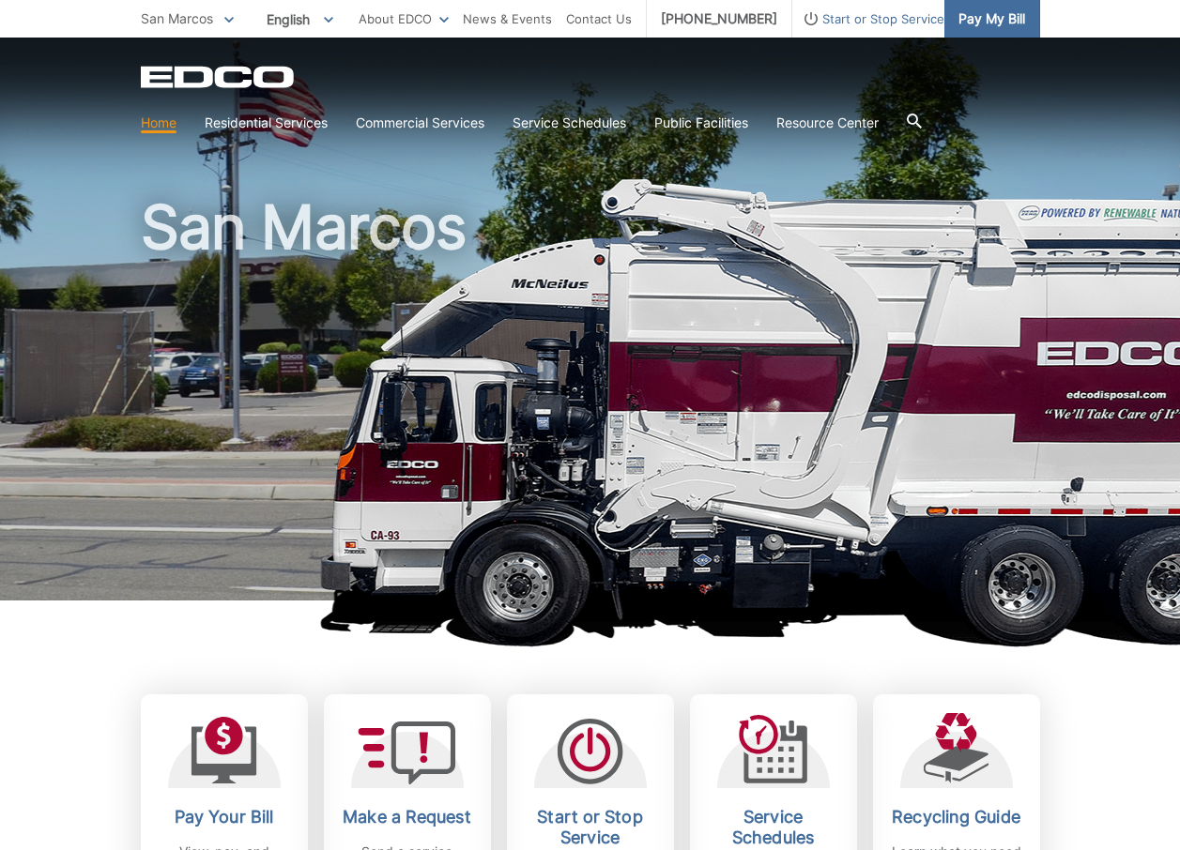
click at [991, 18] on span "Pay My Bill" at bounding box center [991, 18] width 67 height 21
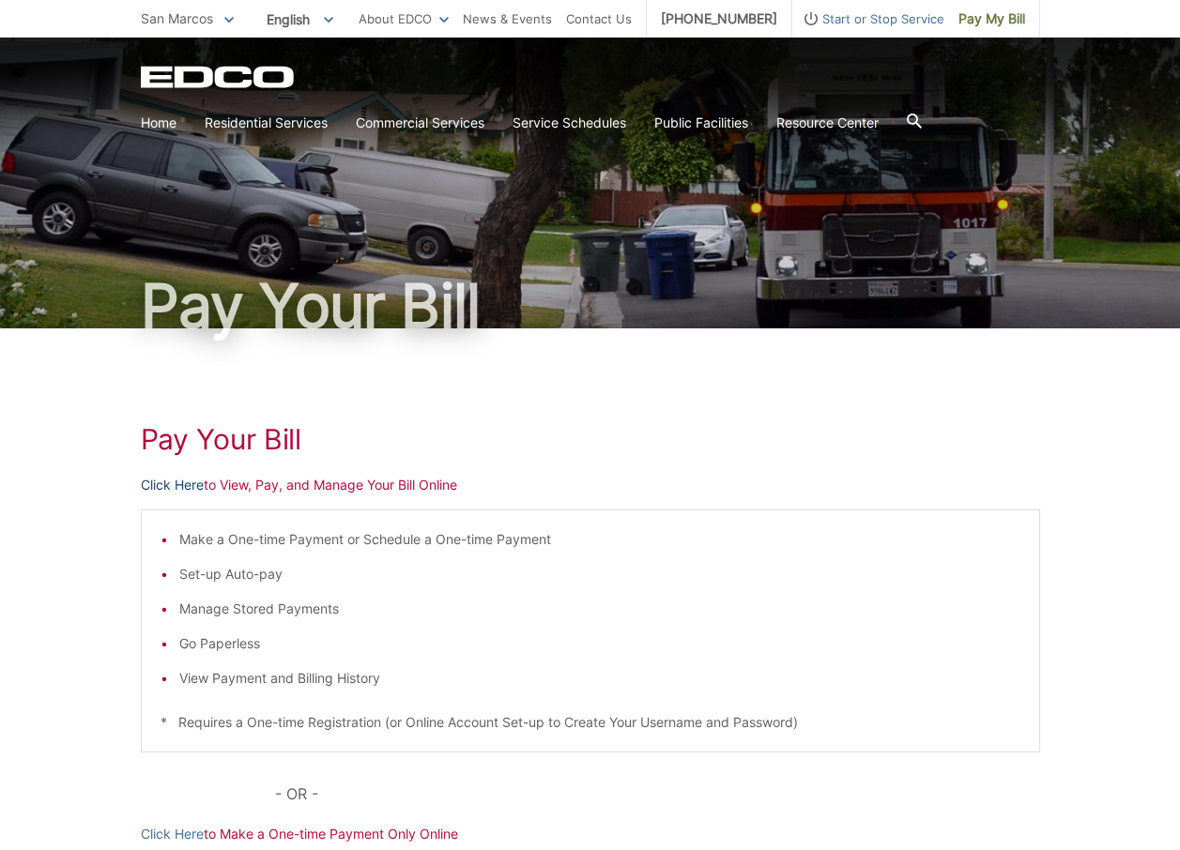
click at [181, 485] on link "Click Here" at bounding box center [172, 485] width 63 height 21
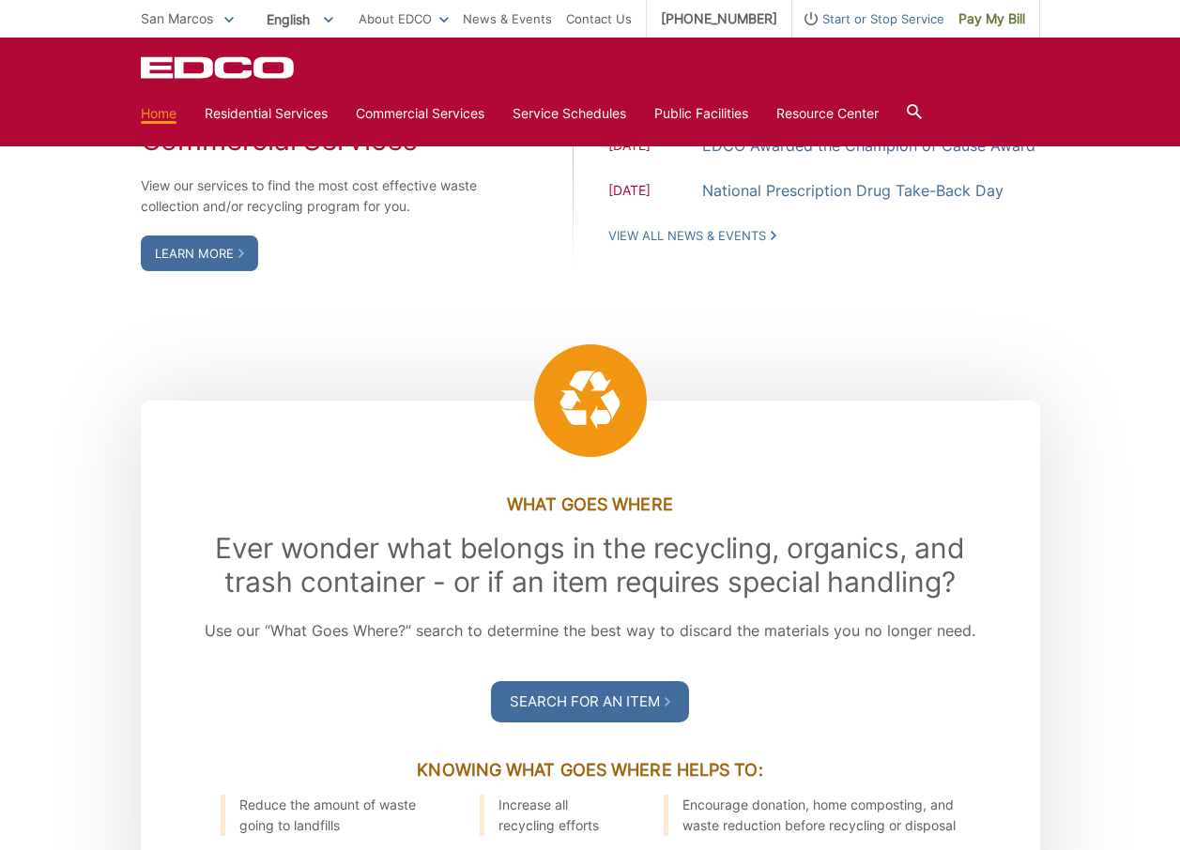
scroll to position [1408, 0]
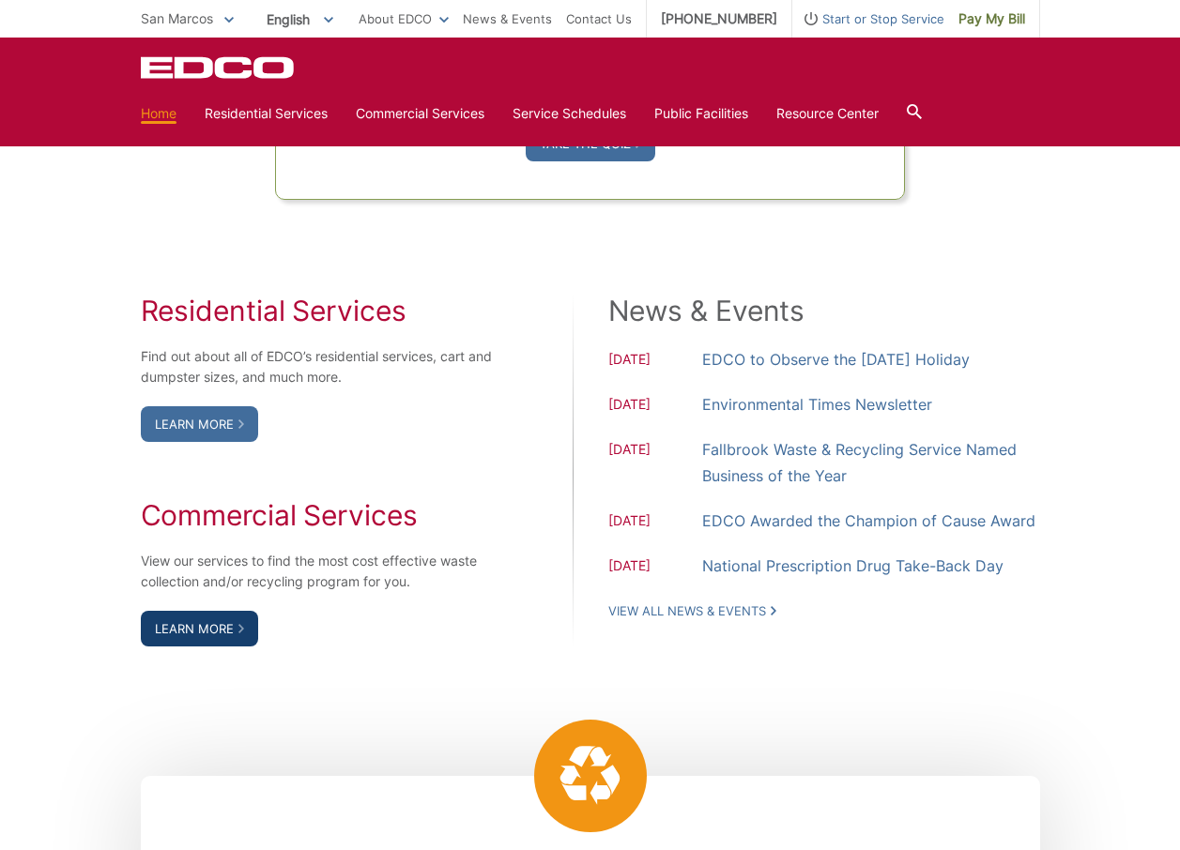
click at [207, 632] on link "Learn More" at bounding box center [199, 629] width 117 height 36
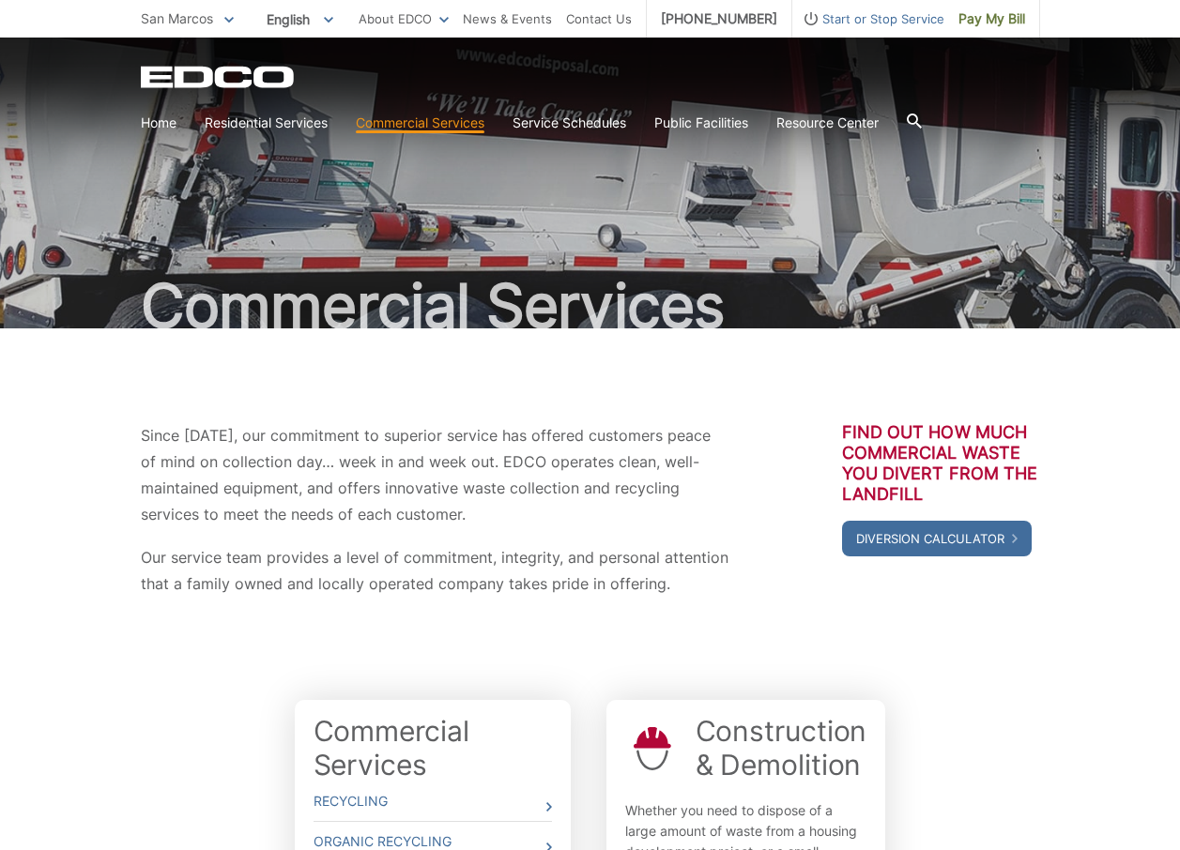
scroll to position [396, 0]
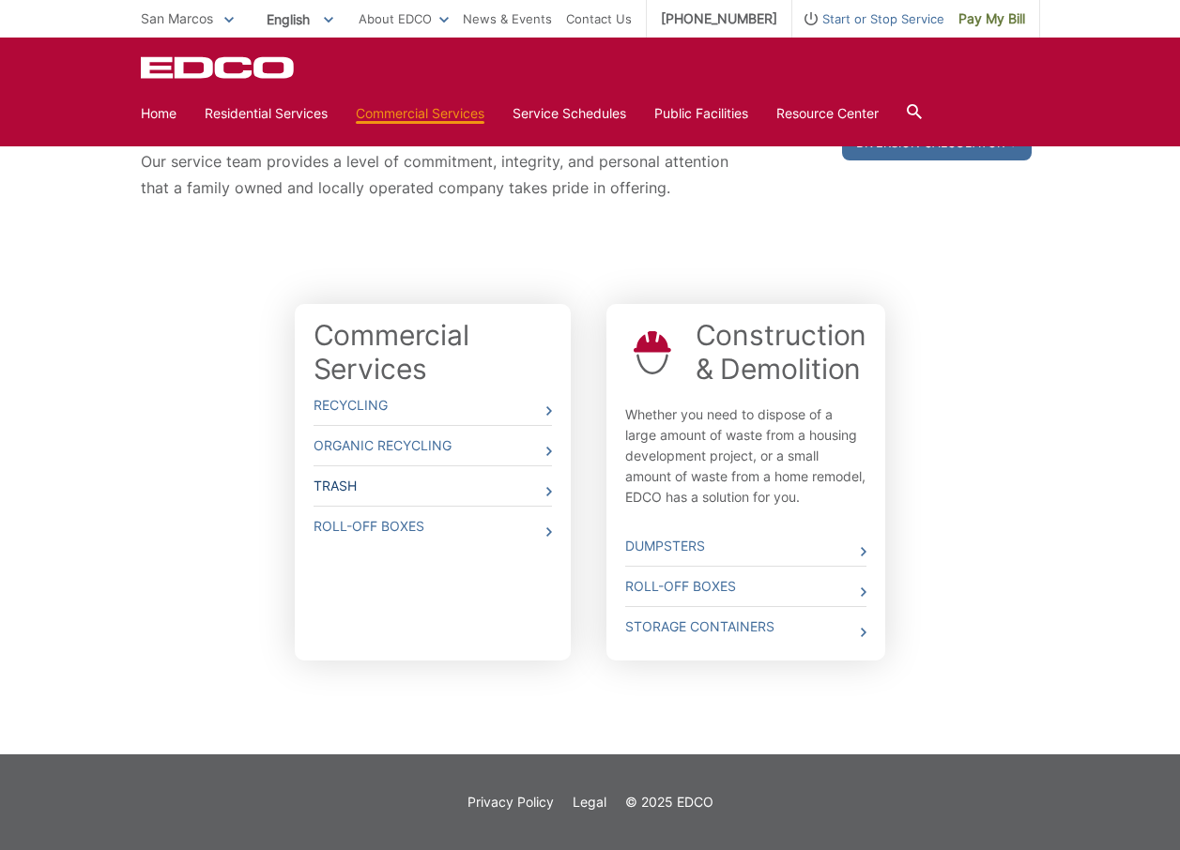
click at [384, 477] on link "Trash" at bounding box center [433, 486] width 238 height 39
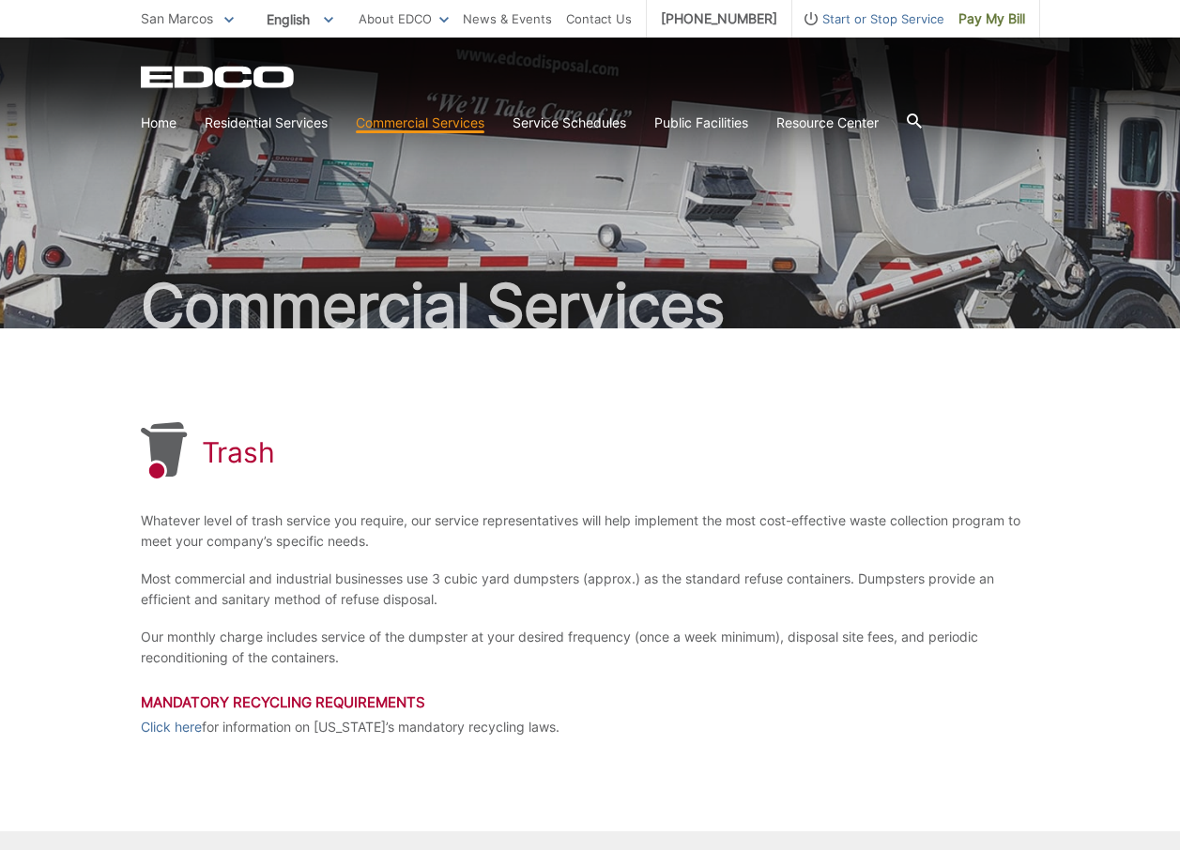
click at [204, 71] on icon "EDCD logo. Return to the homepage." at bounding box center [218, 78] width 155 height 22
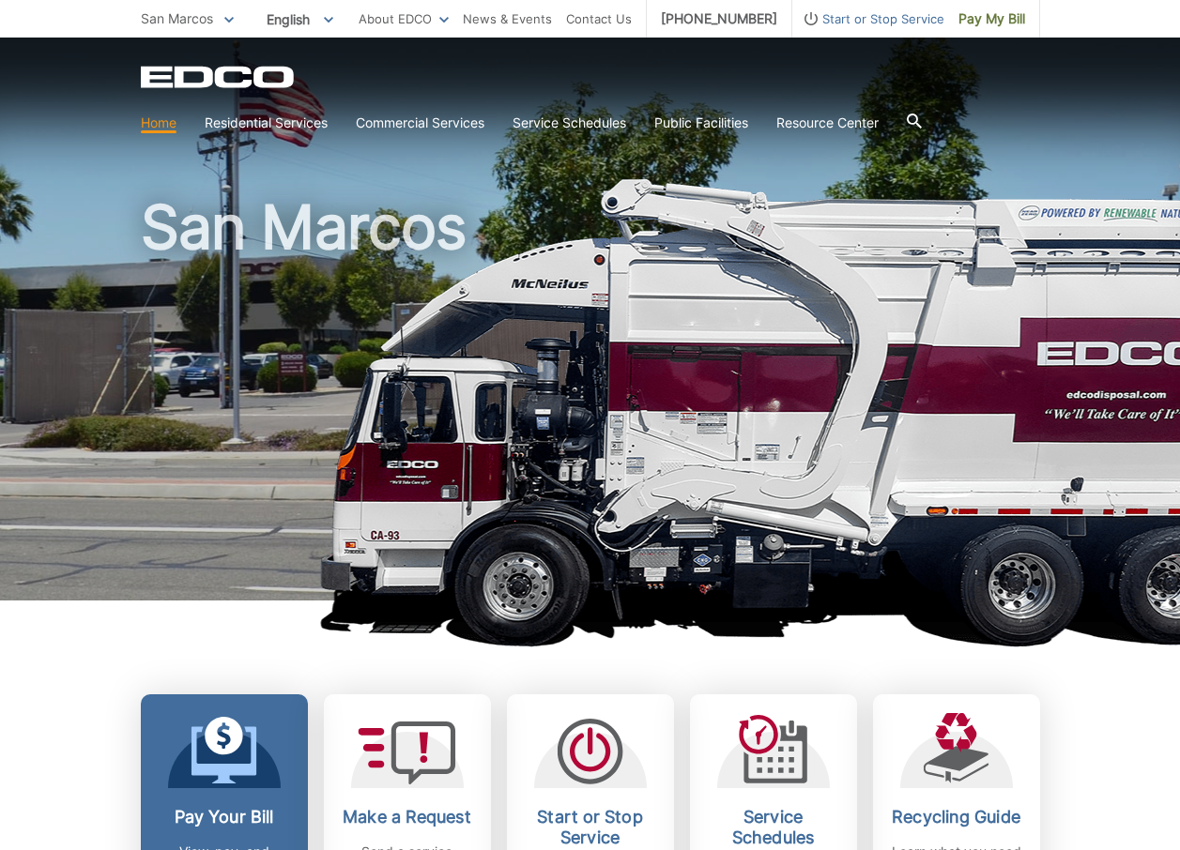
click at [230, 754] on icon at bounding box center [224, 736] width 38 height 38
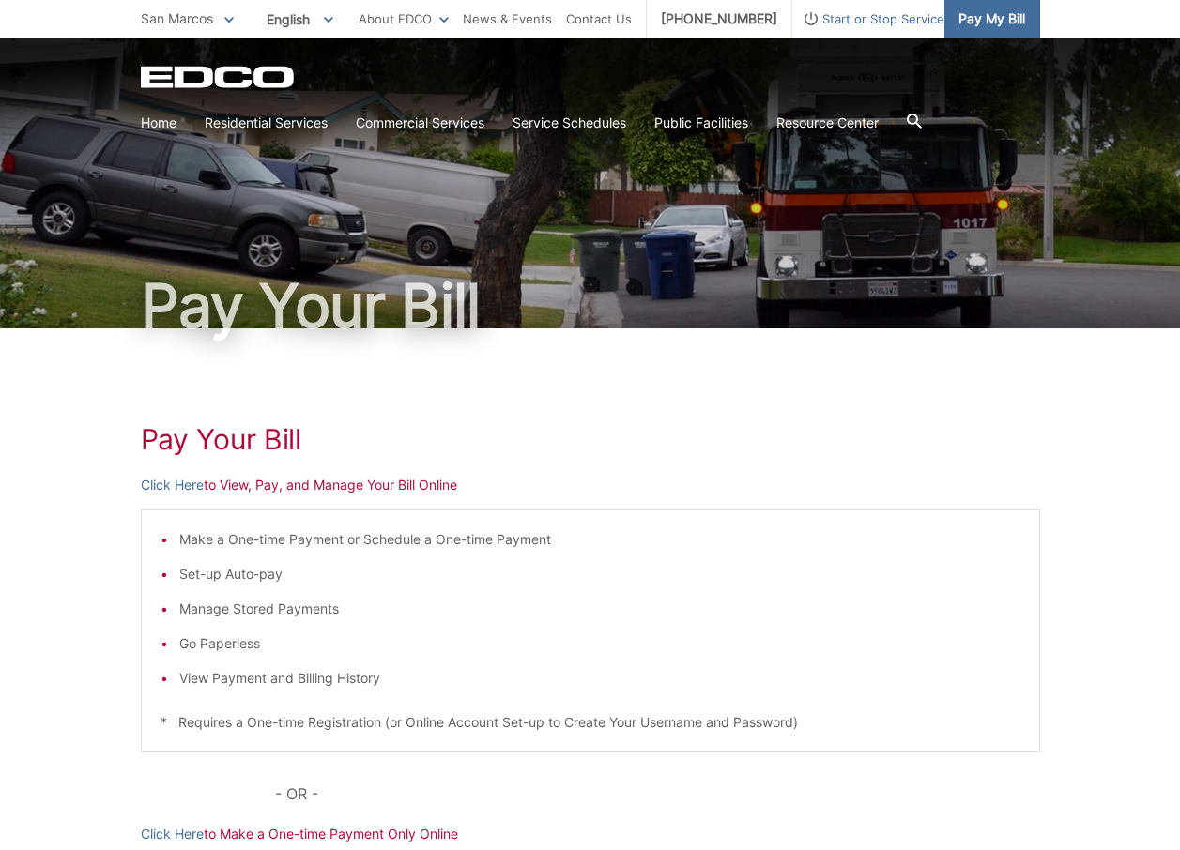
click at [976, 15] on span "Pay My Bill" at bounding box center [991, 18] width 67 height 21
click at [145, 475] on link "Click Here" at bounding box center [172, 485] width 63 height 21
click at [185, 485] on link "Click Here" at bounding box center [172, 485] width 63 height 21
click at [183, 487] on link "Click Here" at bounding box center [172, 485] width 63 height 21
click at [186, 487] on link "Click Here" at bounding box center [172, 485] width 63 height 21
